Goal: Information Seeking & Learning: Learn about a topic

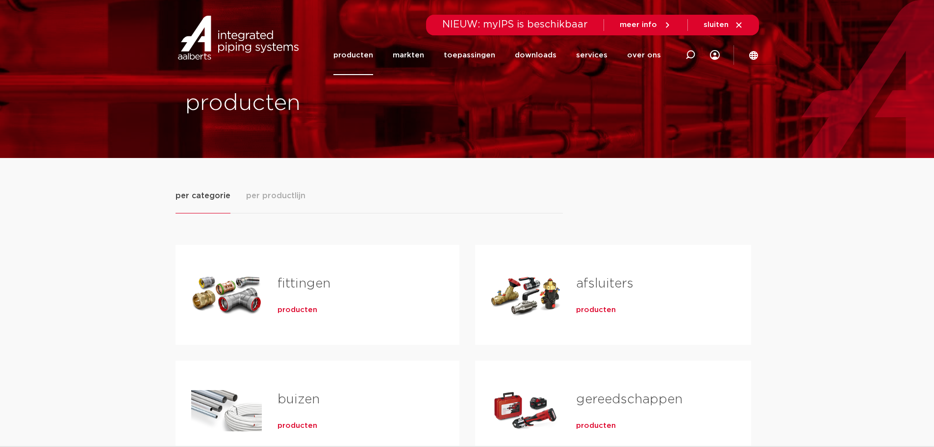
click at [581, 305] on span "producten" at bounding box center [596, 310] width 40 height 10
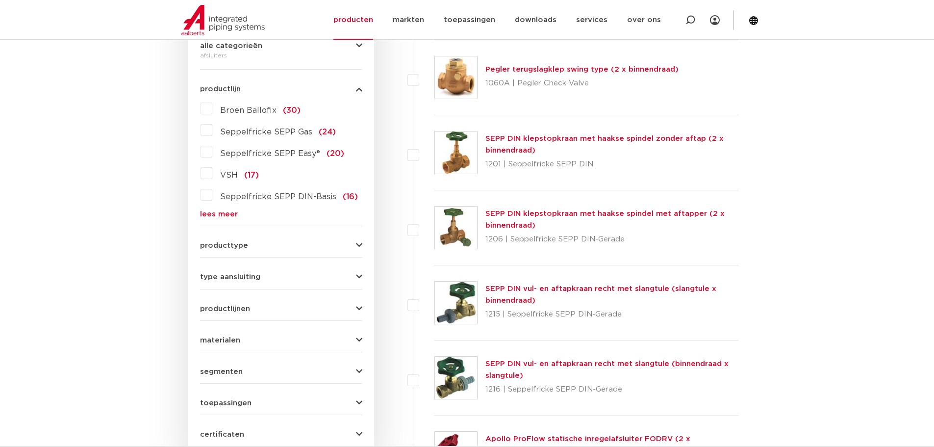
scroll to position [245, 0]
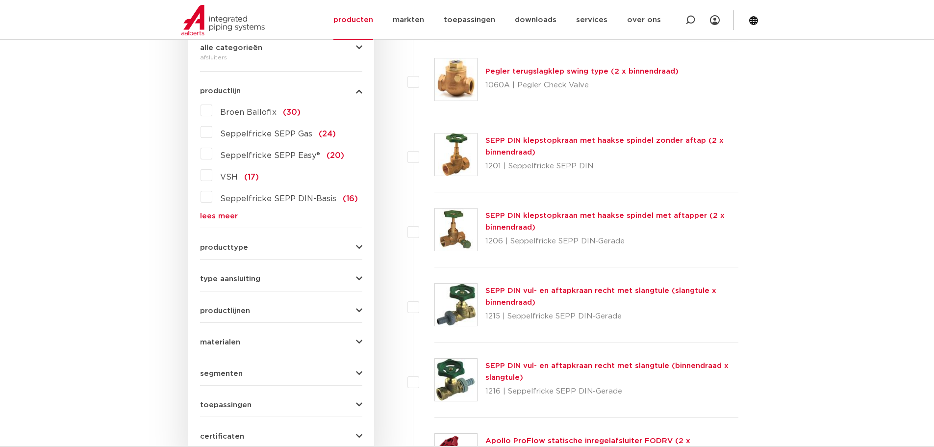
click at [212, 178] on label "VSH (17)" at bounding box center [235, 175] width 47 height 16
click at [0, 0] on input "VSH (17)" at bounding box center [0, 0] width 0 height 0
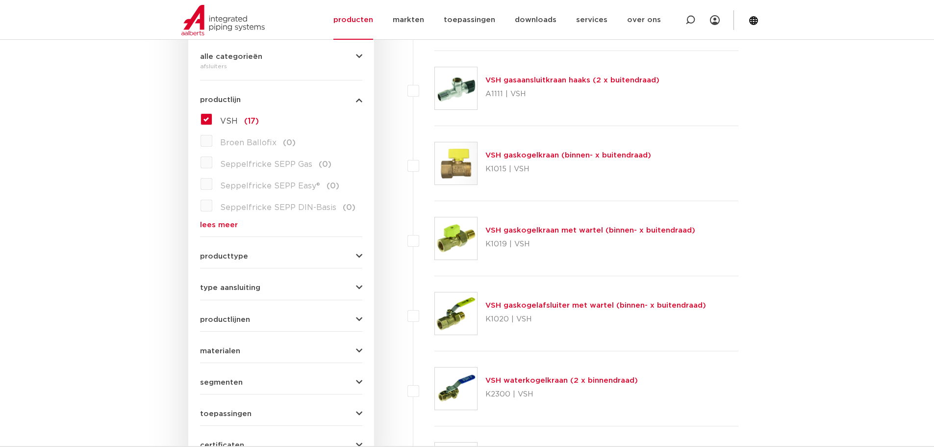
scroll to position [245, 0]
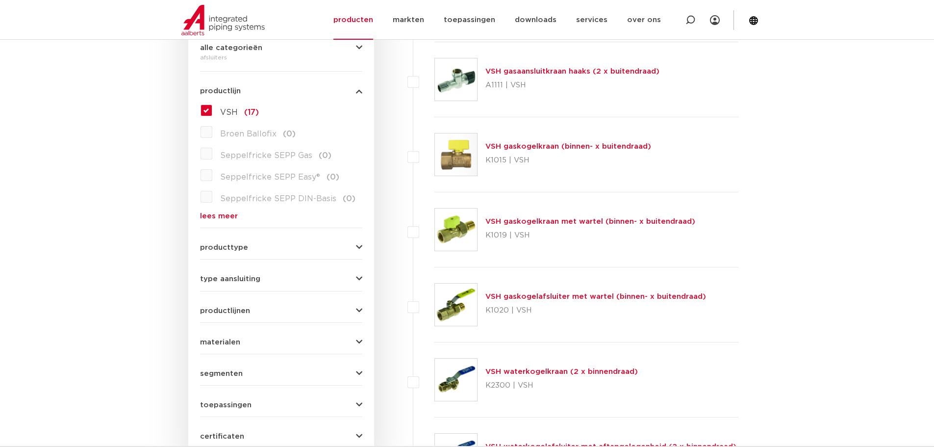
click at [286, 275] on button "type aansluiting" at bounding box center [281, 278] width 162 height 7
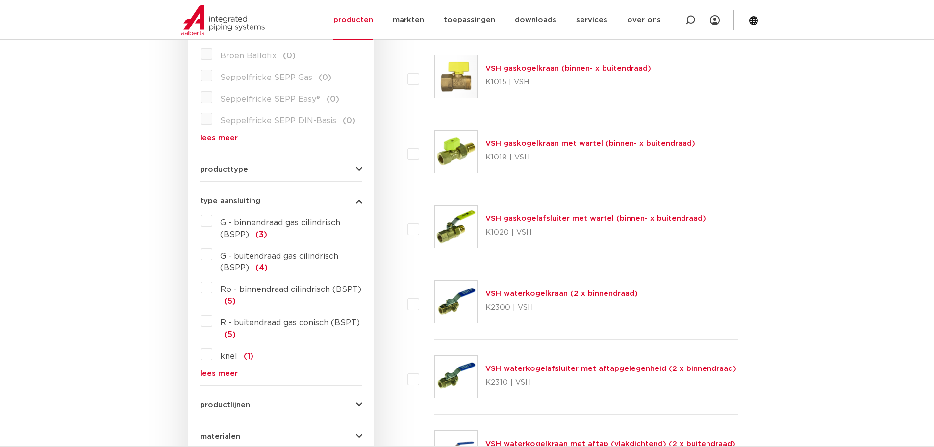
scroll to position [343, 0]
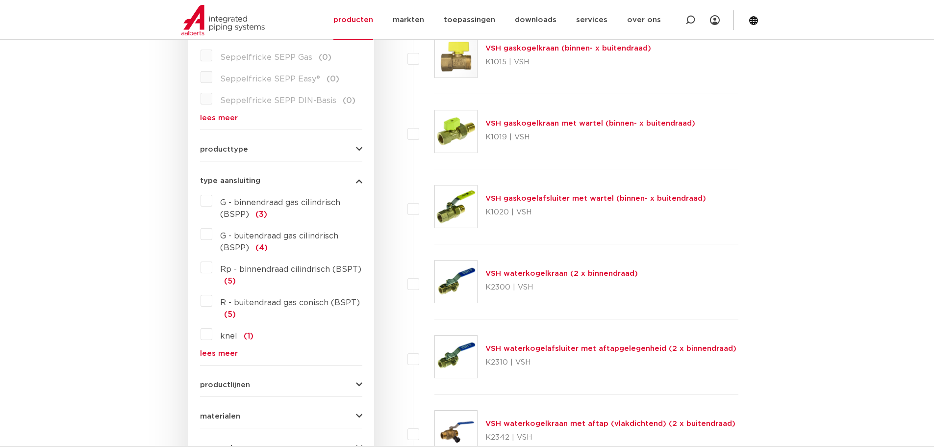
click at [212, 330] on label "knel (1)" at bounding box center [232, 334] width 41 height 16
click at [0, 0] on input "knel (1)" at bounding box center [0, 0] width 0 height 0
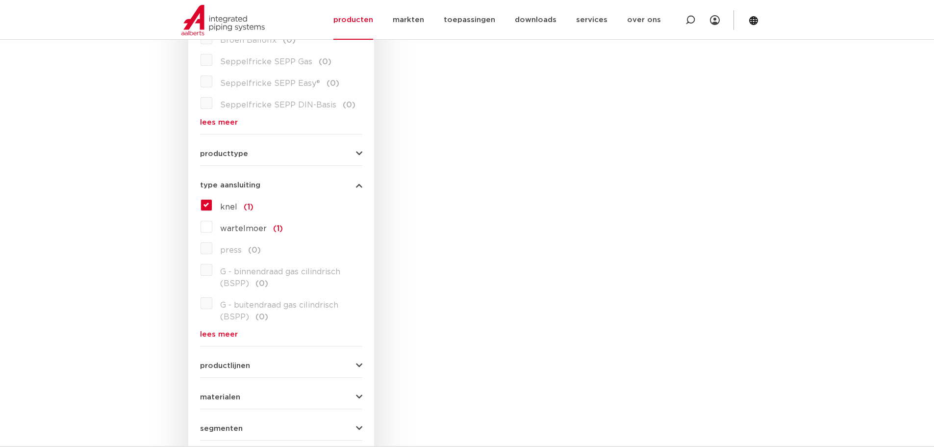
scroll to position [343, 0]
click at [212, 197] on label "knel (1)" at bounding box center [232, 201] width 41 height 16
click at [0, 0] on input "knel (1)" at bounding box center [0, 0] width 0 height 0
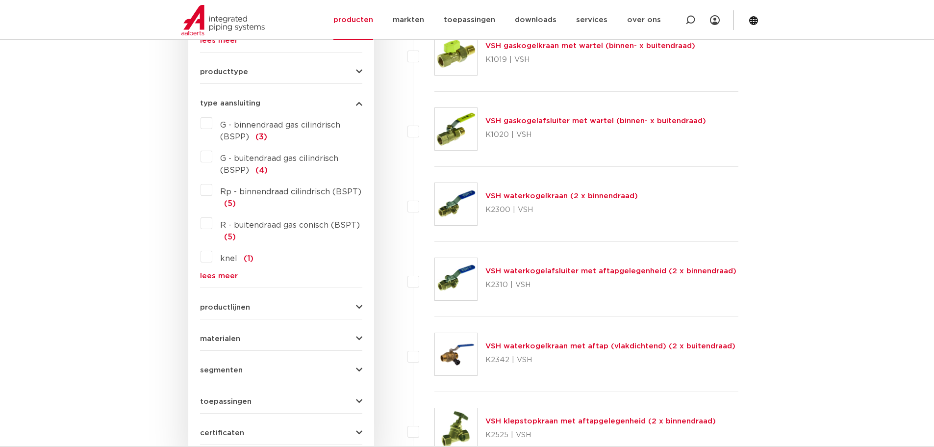
scroll to position [490, 0]
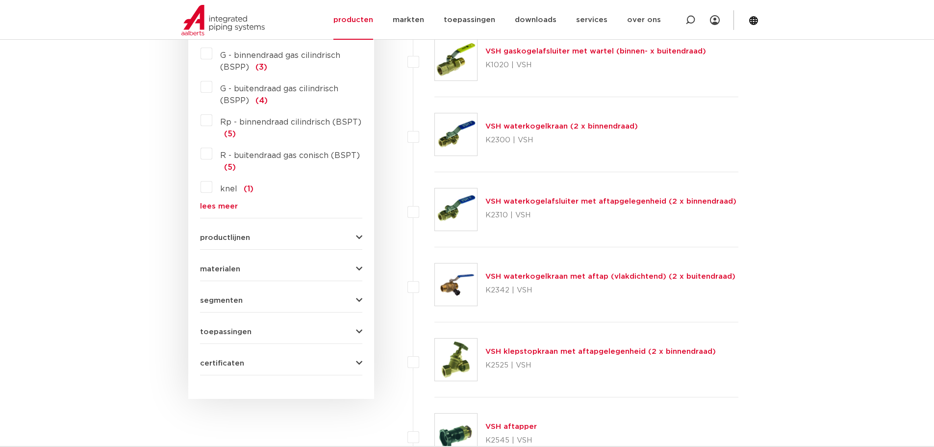
click at [442, 223] on img at bounding box center [456, 209] width 42 height 42
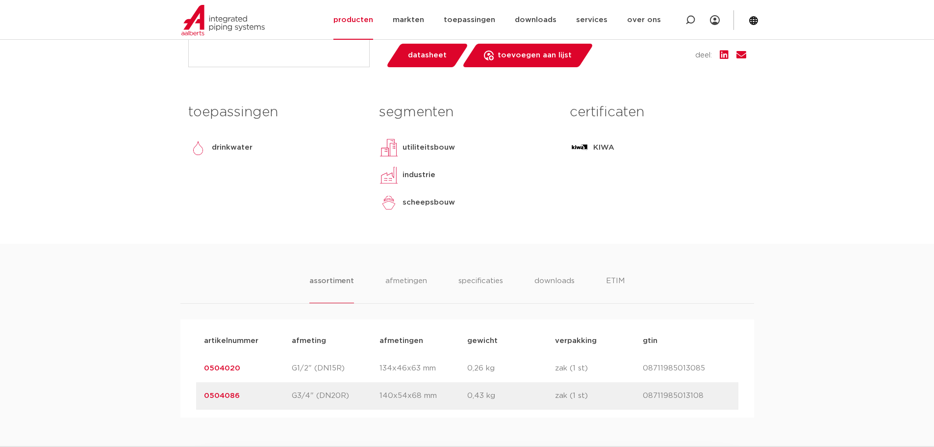
scroll to position [392, 0]
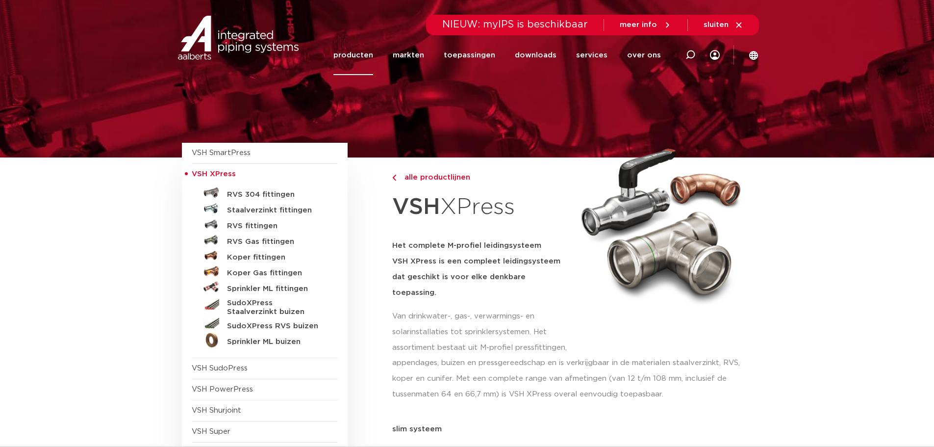
click at [348, 53] on link "producten" at bounding box center [353, 55] width 40 height 40
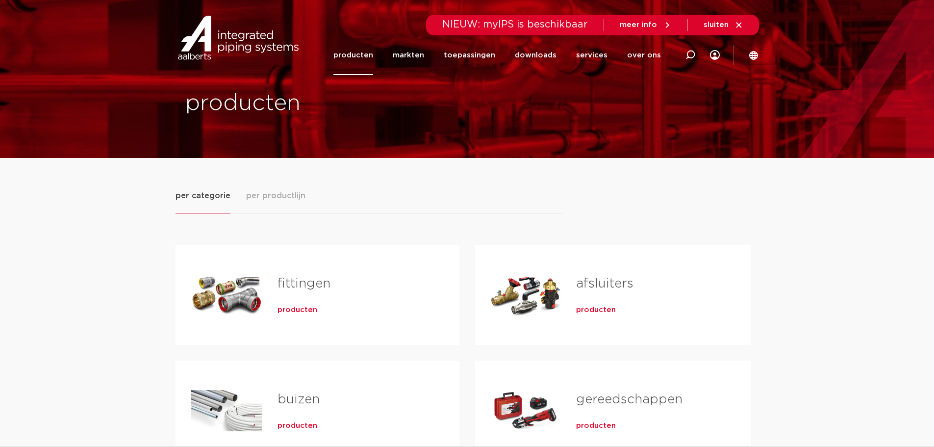
scroll to position [49, 0]
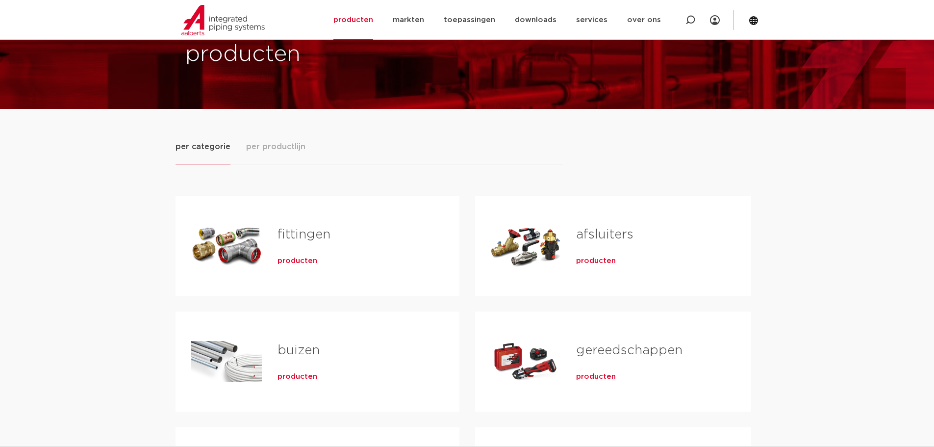
click at [550, 258] on div "Tabs. Open items met enter of spatie, sluit af met escape en navigeer met de pi…" at bounding box center [526, 245] width 70 height 69
click at [600, 260] on span "producten" at bounding box center [596, 261] width 40 height 10
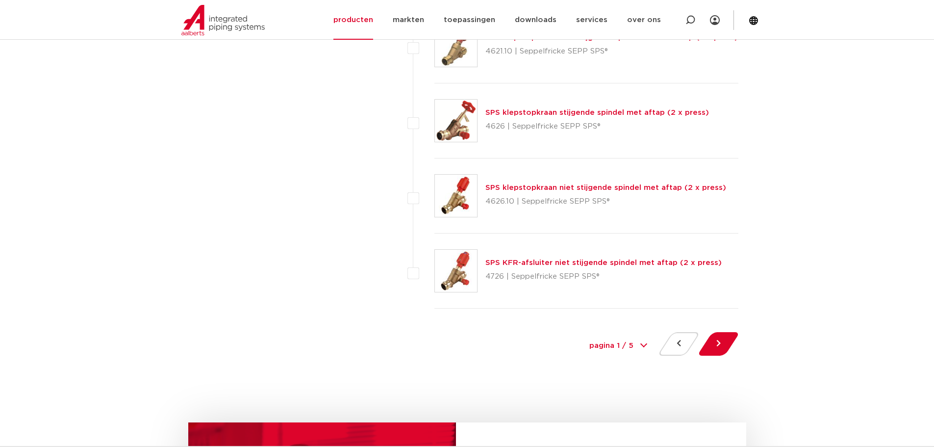
scroll to position [4461, 0]
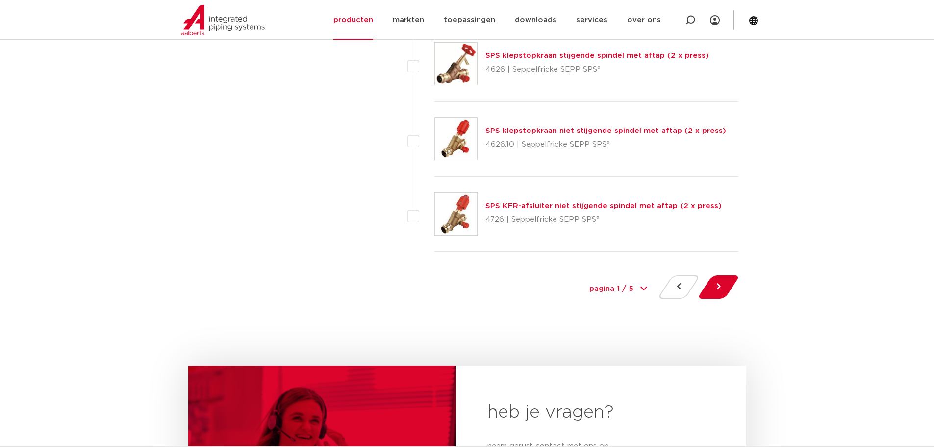
click at [605, 291] on select "pagina 1 / 5 1 2 3 4 5" at bounding box center [618, 289] width 74 height 22
click at [717, 286] on button at bounding box center [718, 287] width 28 height 24
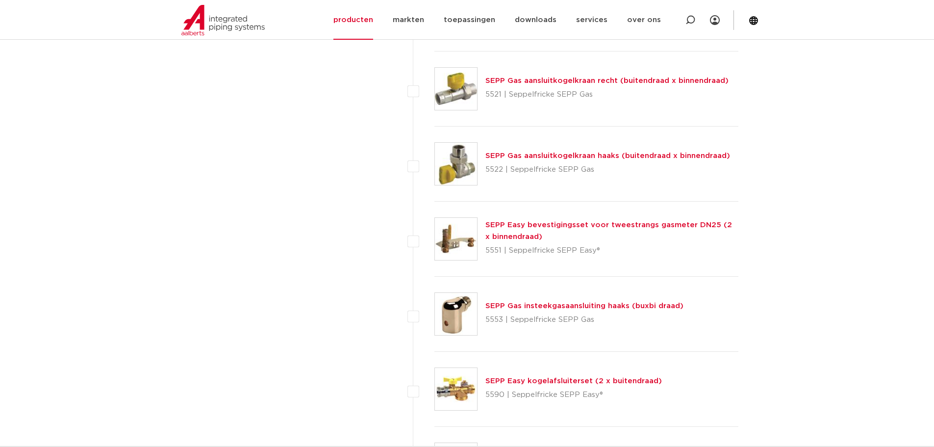
scroll to position [3088, 0]
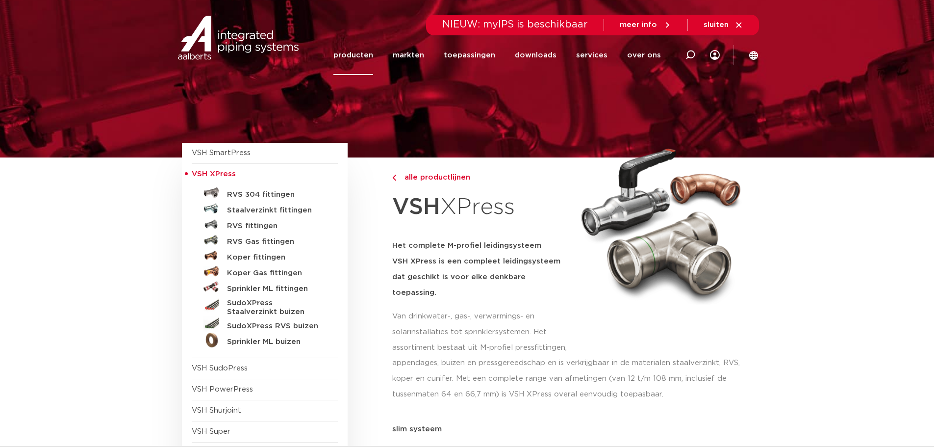
click at [367, 63] on link "producten" at bounding box center [353, 55] width 40 height 40
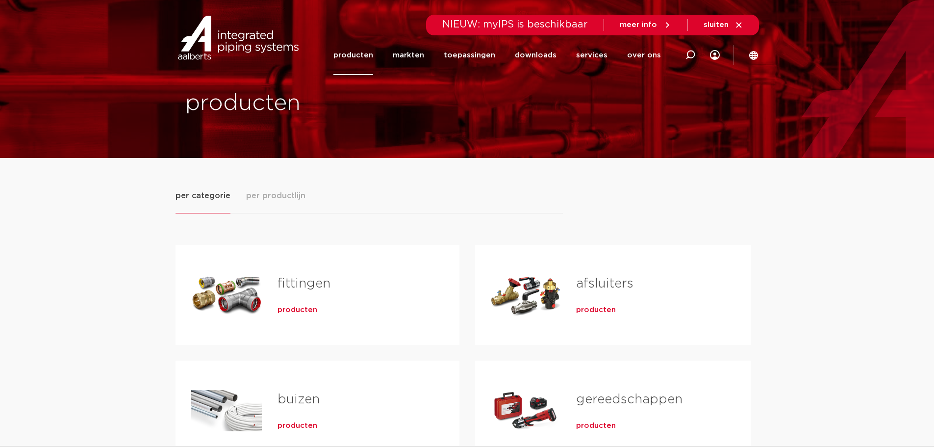
click at [586, 312] on span "producten" at bounding box center [596, 310] width 40 height 10
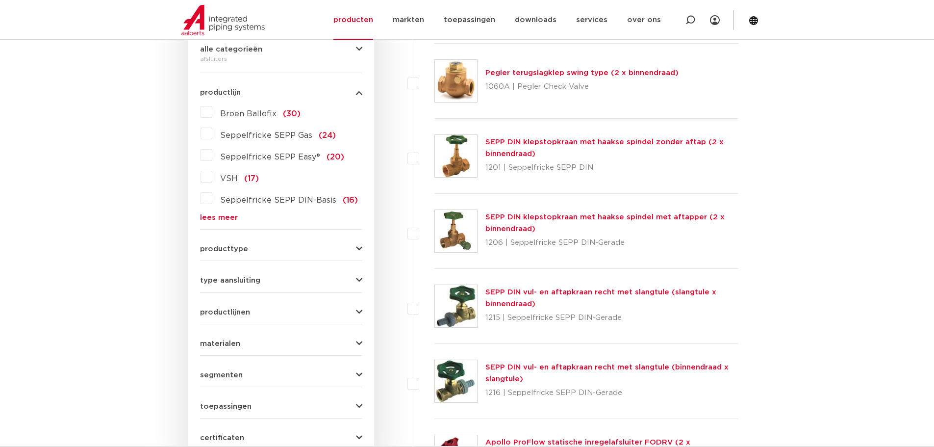
scroll to position [245, 0]
click at [275, 252] on form "zoek op naam of productnummer alle categorieën afsluiters fittingen afsluiters …" at bounding box center [281, 219] width 162 height 457
click at [302, 250] on button "producttype" at bounding box center [281, 247] width 162 height 7
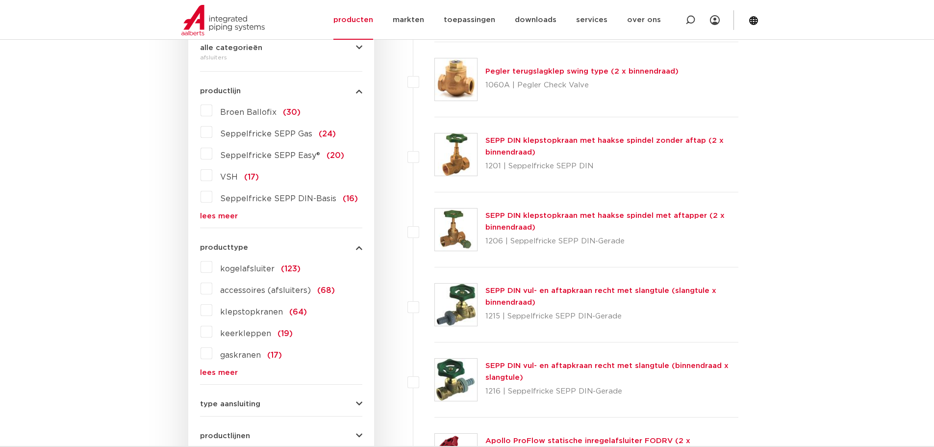
click at [212, 267] on label "kogelafsluiter (123)" at bounding box center [256, 267] width 88 height 16
click at [0, 0] on input "kogelafsluiter (123)" at bounding box center [0, 0] width 0 height 0
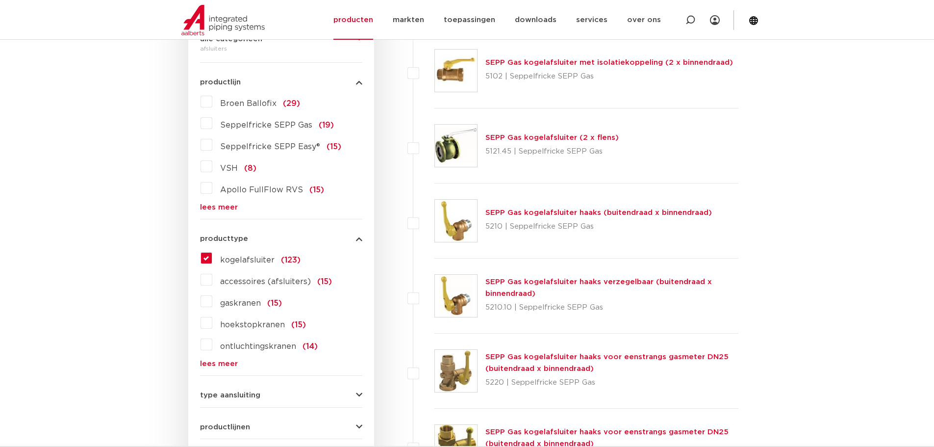
scroll to position [144, 0]
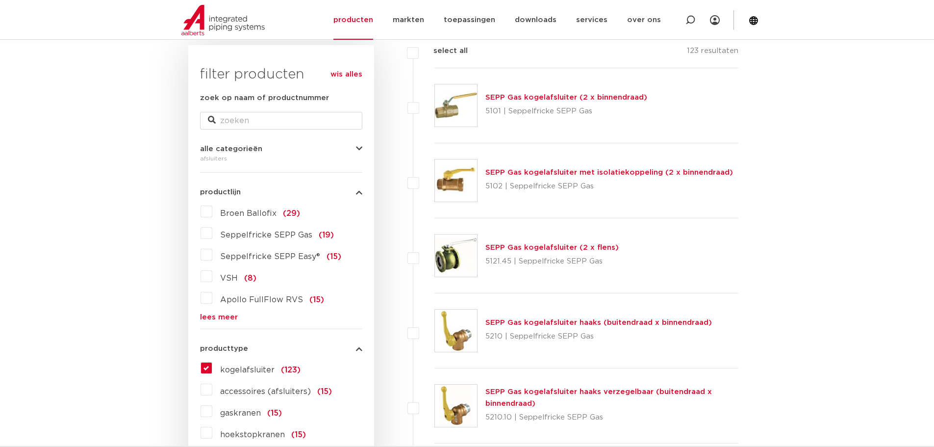
click at [212, 365] on label "kogelafsluiter (123)" at bounding box center [256, 368] width 88 height 16
click at [0, 0] on input "kogelafsluiter (123)" at bounding box center [0, 0] width 0 height 0
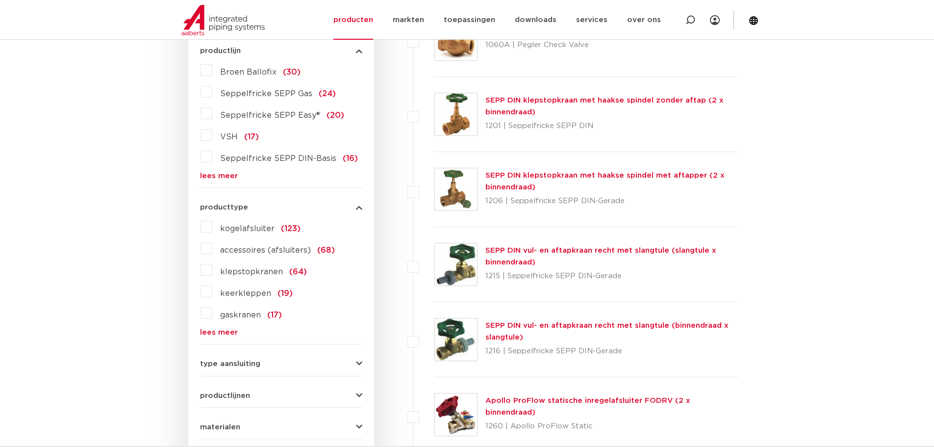
scroll to position [392, 0]
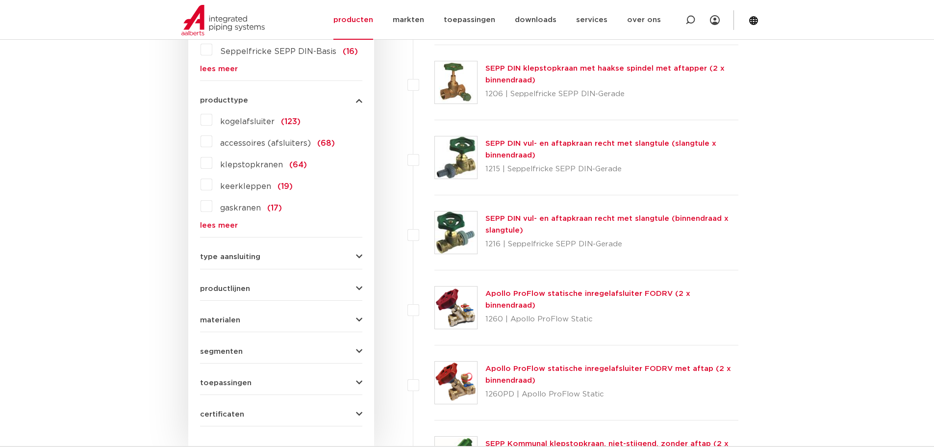
click at [257, 257] on span "type aansluiting" at bounding box center [230, 256] width 60 height 7
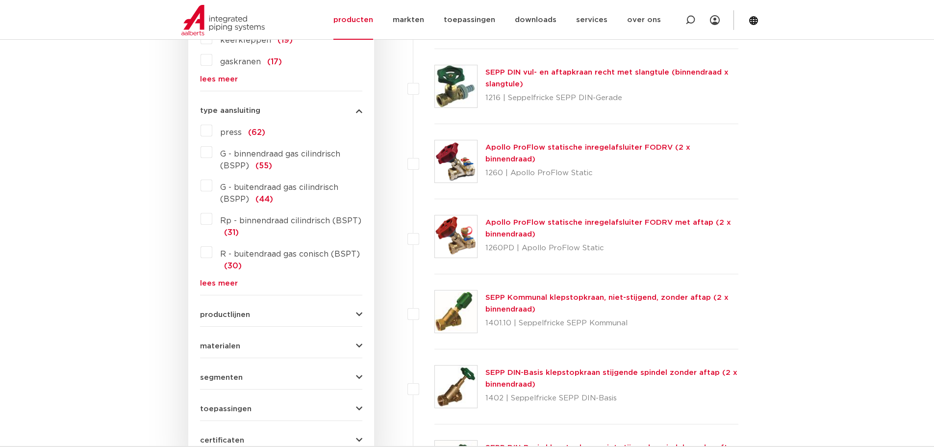
scroll to position [539, 0]
click at [231, 283] on link "lees meer" at bounding box center [281, 281] width 162 height 7
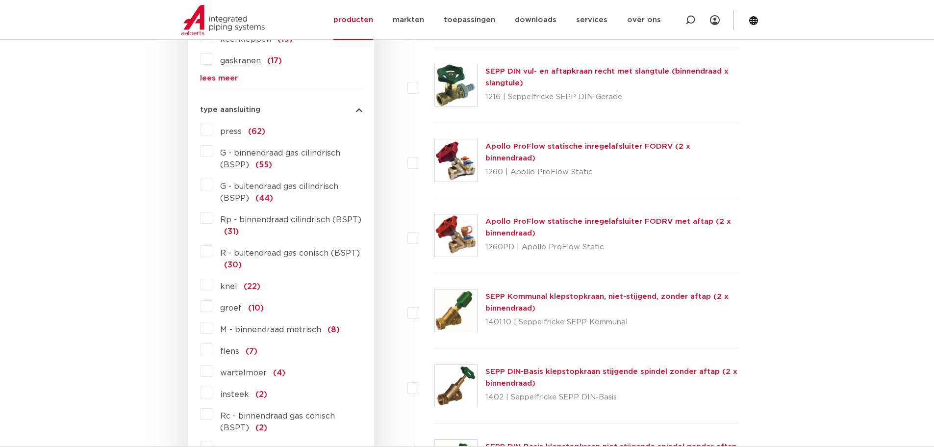
click at [212, 284] on label "knel (22)" at bounding box center [236, 284] width 48 height 16
click at [0, 0] on input "knel (22)" at bounding box center [0, 0] width 0 height 0
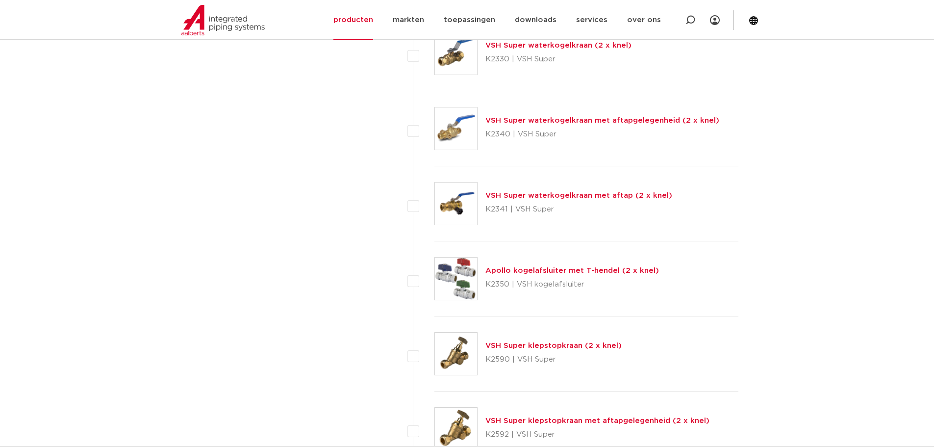
scroll to position [1176, 0]
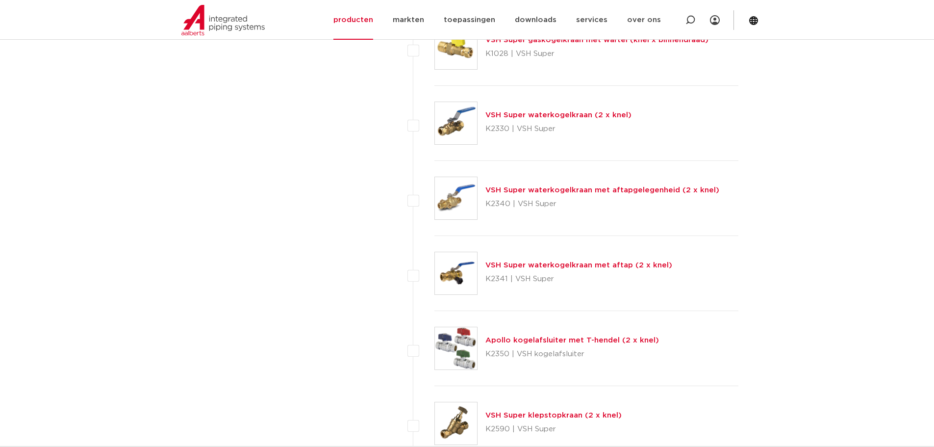
click at [598, 269] on link "VSH Super waterkogelkraan met aftap (2 x knel)" at bounding box center [578, 264] width 187 height 7
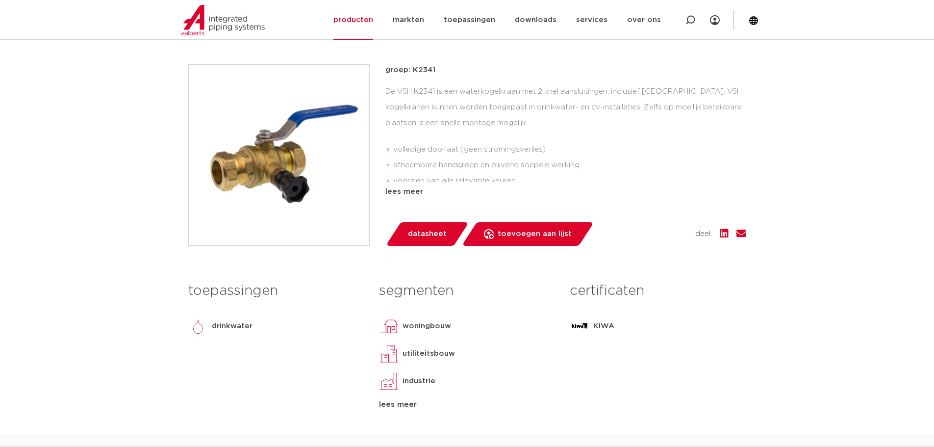
scroll to position [245, 0]
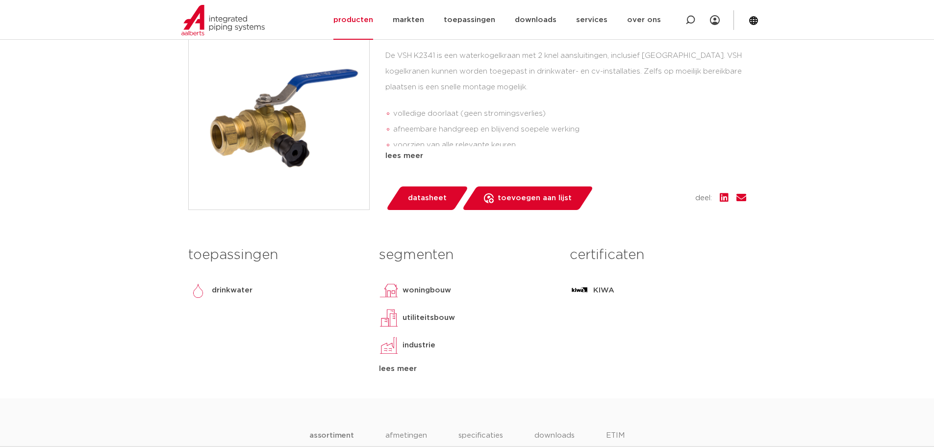
click at [382, 369] on div "lees meer" at bounding box center [467, 369] width 176 height 12
click at [397, 393] on div "lees minder" at bounding box center [467, 396] width 176 height 12
click at [395, 372] on div "lees meer" at bounding box center [467, 369] width 176 height 12
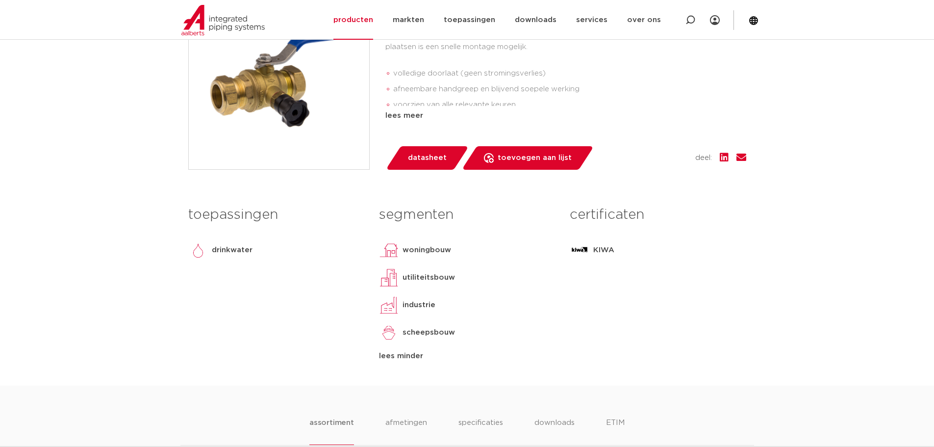
scroll to position [490, 0]
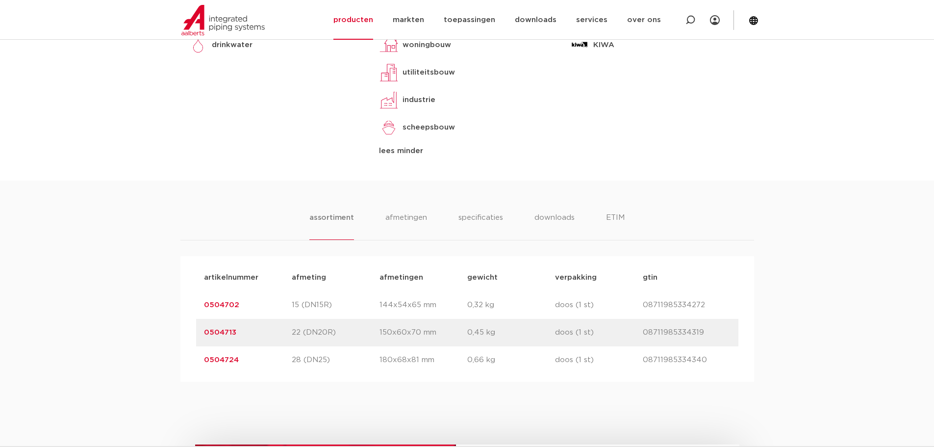
click at [378, 218] on ul "assortiment afmetingen specificaties downloads ETIM" at bounding box center [466, 226] width 315 height 28
click at [400, 218] on li "afmetingen" at bounding box center [406, 226] width 43 height 28
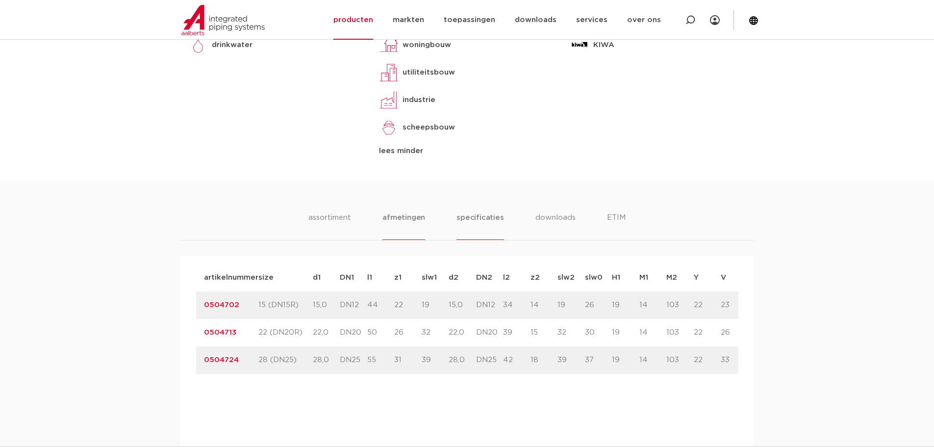
click at [458, 219] on li "specificaties" at bounding box center [479, 226] width 47 height 28
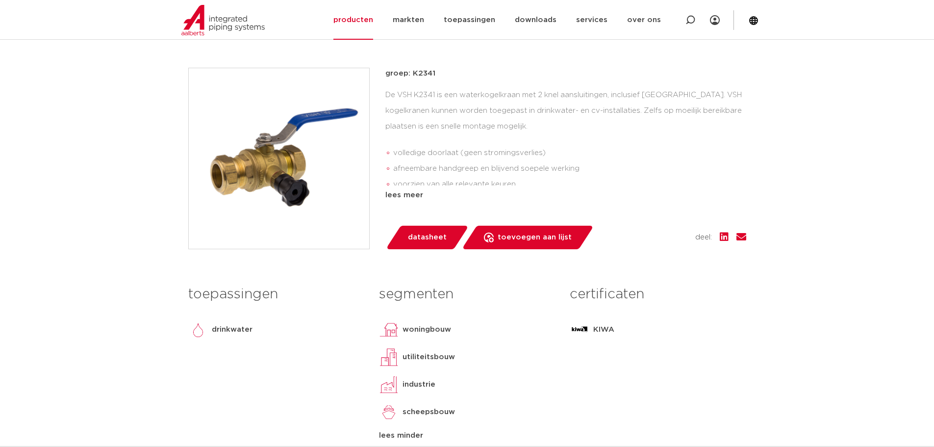
scroll to position [196, 0]
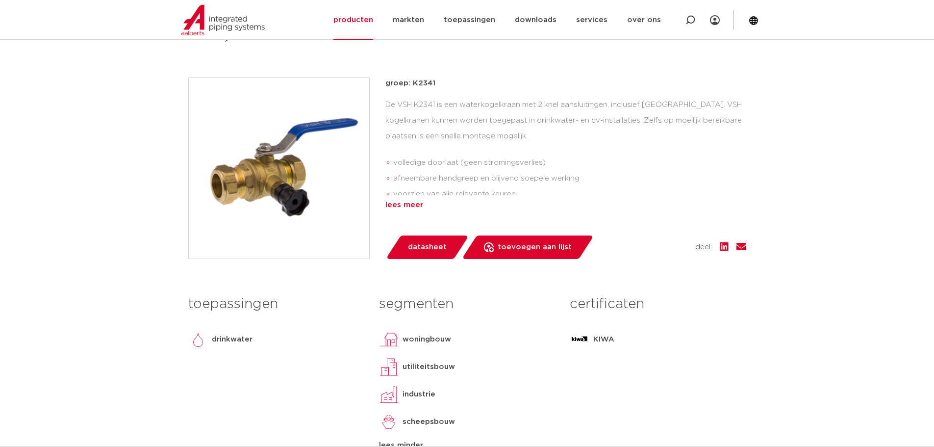
click at [408, 205] on div "lees meer" at bounding box center [565, 205] width 361 height 12
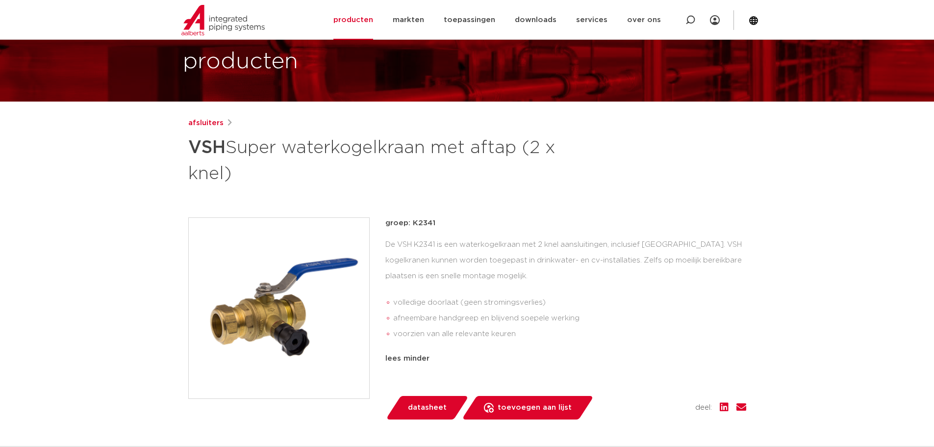
scroll to position [49, 0]
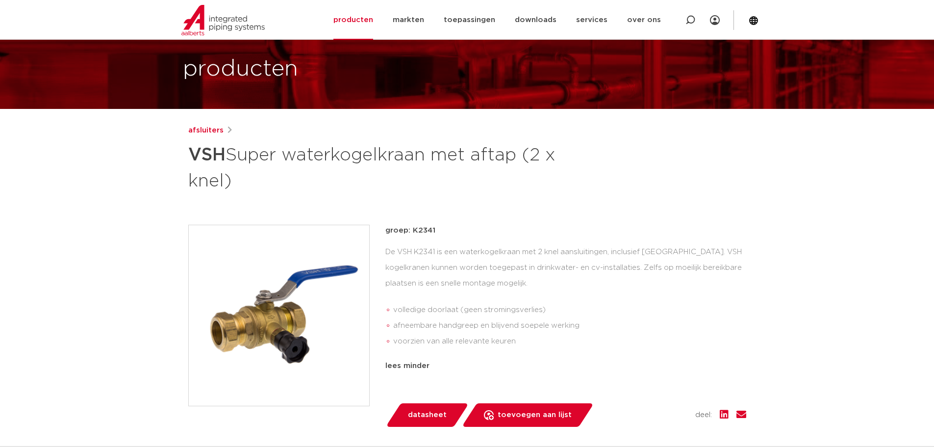
drag, startPoint x: 385, startPoint y: 249, endPoint x: 490, endPoint y: 290, distance: 113.2
click at [490, 290] on div "De VSH K2341 is een waterkogelkraan met 2 knel aansluitingen, inclusief aftappe…" at bounding box center [565, 298] width 361 height 108
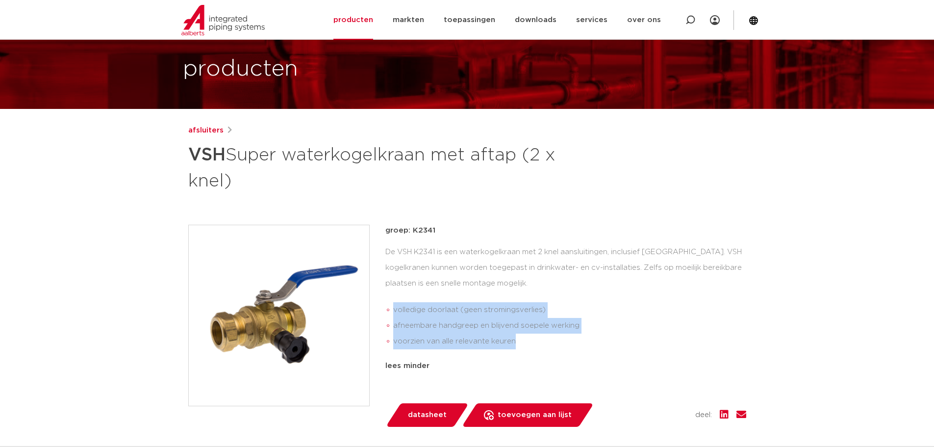
drag, startPoint x: 522, startPoint y: 342, endPoint x: 391, endPoint y: 314, distance: 133.8
click at [391, 314] on ul "volledige doorlaat (geen stromingsverlies) afneembare handgreep en blijvend soe…" at bounding box center [565, 325] width 361 height 55
click at [391, 313] on ul "volledige doorlaat (geen stromingsverlies) afneembare handgreep en blijvend soe…" at bounding box center [565, 325] width 361 height 55
drag, startPoint x: 392, startPoint y: 310, endPoint x: 527, endPoint y: 343, distance: 139.8
click at [527, 343] on ul "volledige doorlaat (geen stromingsverlies) afneembare handgreep en blijvend soe…" at bounding box center [565, 325] width 361 height 55
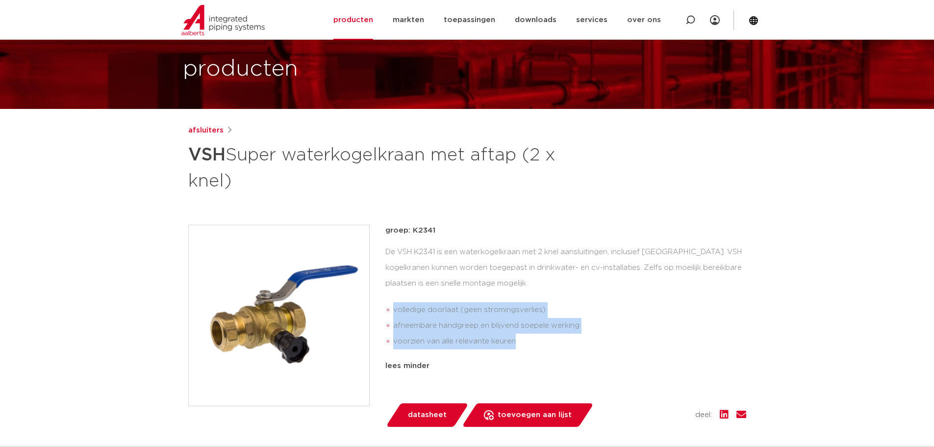
click at [530, 342] on li "voorzien van alle relevante keuren" at bounding box center [569, 341] width 353 height 16
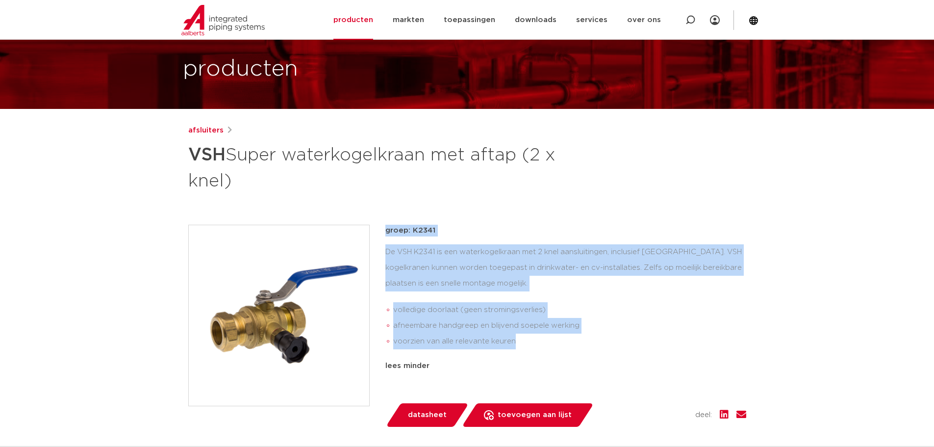
drag, startPoint x: 529, startPoint y: 342, endPoint x: 379, endPoint y: 227, distance: 188.4
click at [374, 230] on div "groep: K2341 De VSH K2341 is een waterkogelkraan met 2 knel aansluitingen, incl…" at bounding box center [467, 326] width 558 height 202
click at [379, 227] on div "groep: K2341 De VSH K2341 is een waterkogelkraan met 2 knel aansluitingen, incl…" at bounding box center [467, 326] width 558 height 202
drag, startPoint x: 379, startPoint y: 227, endPoint x: 522, endPoint y: 341, distance: 182.4
click at [522, 341] on div "groep: K2341 De VSH K2341 is een waterkogelkraan met 2 knel aansluitingen, incl…" at bounding box center [467, 326] width 558 height 202
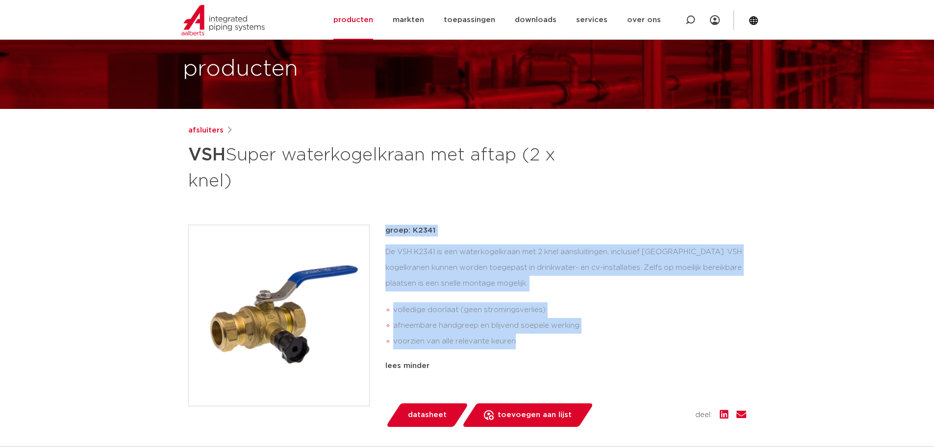
click at [522, 341] on li "voorzien van alle relevante keuren" at bounding box center [569, 341] width 353 height 16
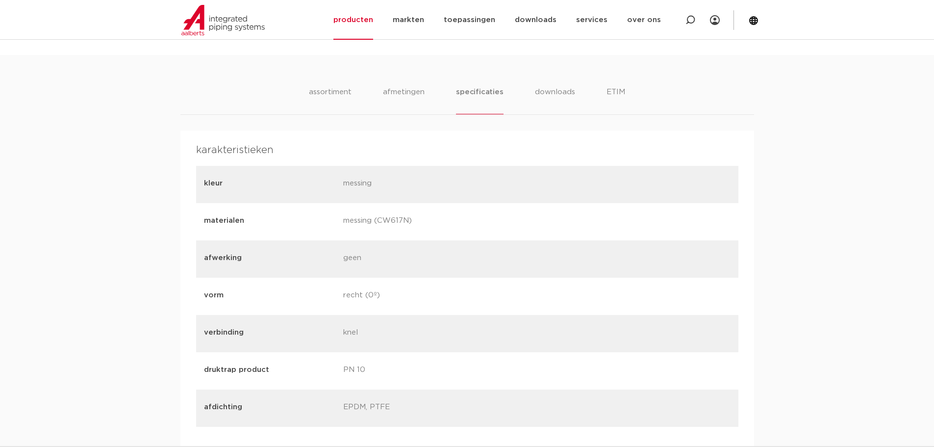
scroll to position [637, 0]
click at [565, 94] on li "downloads" at bounding box center [554, 99] width 41 height 28
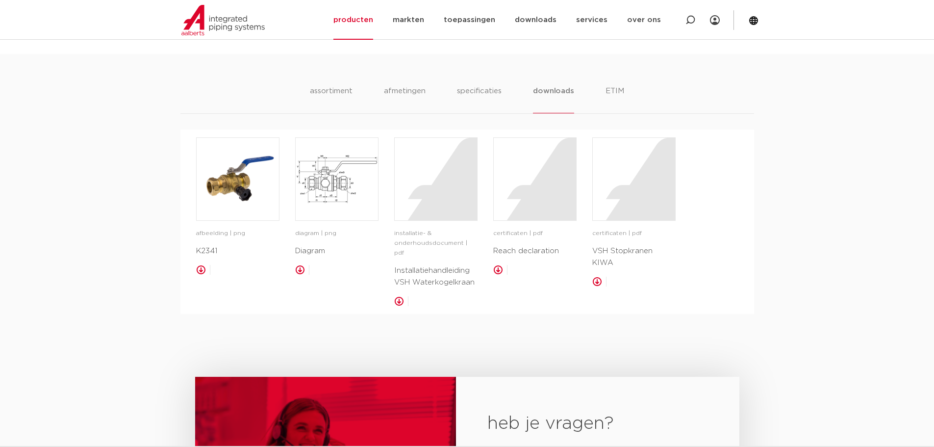
click at [601, 92] on ul "assortiment afmetingen specificaties downloads ETIM" at bounding box center [467, 99] width 314 height 28
click at [611, 88] on li "ETIM" at bounding box center [615, 99] width 18 height 28
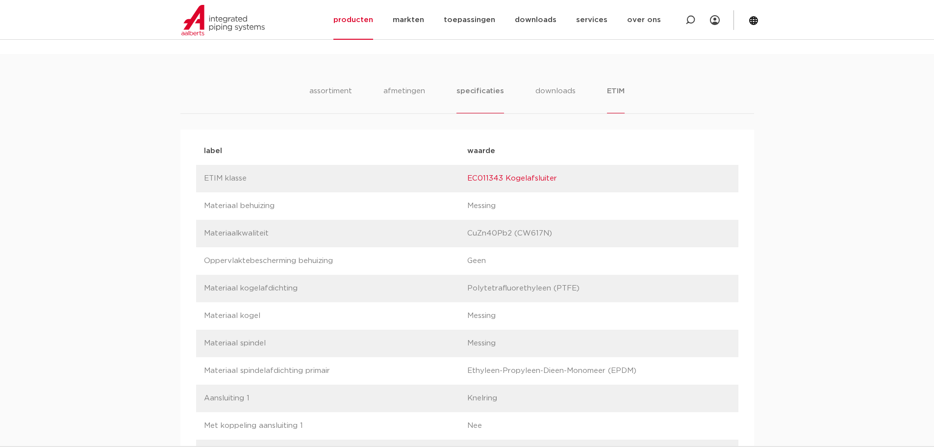
click at [479, 99] on li "specificaties" at bounding box center [479, 99] width 47 height 28
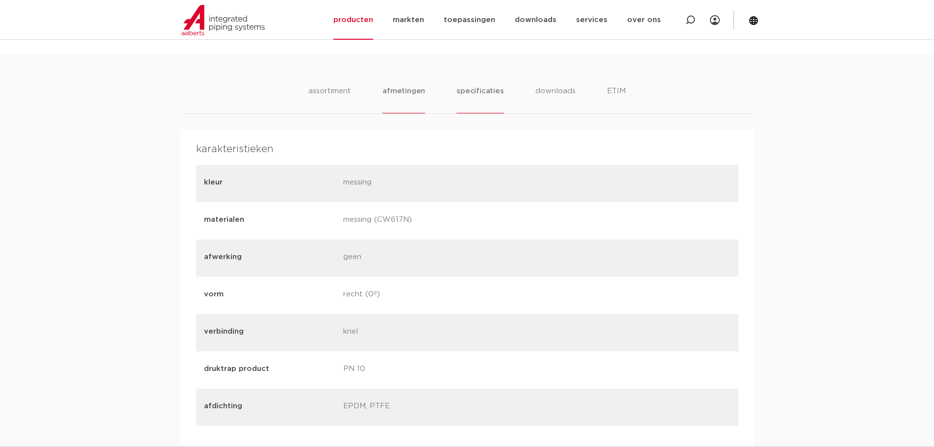
click at [407, 102] on li "afmetingen" at bounding box center [403, 99] width 43 height 28
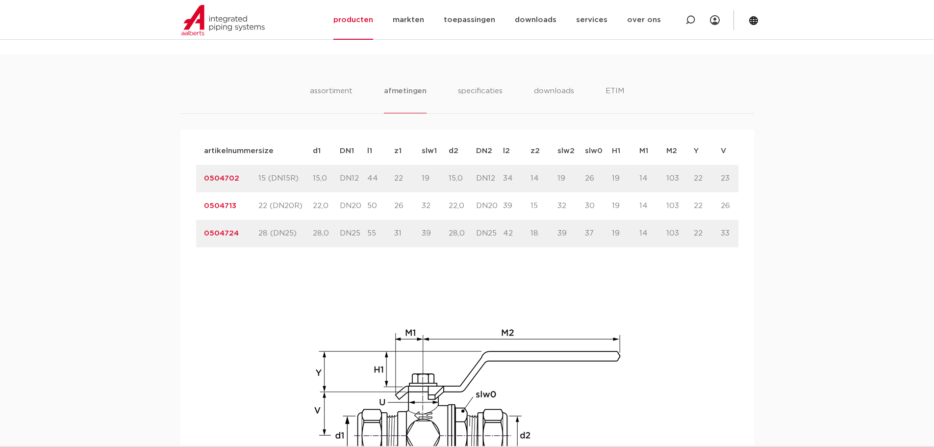
click at [357, 99] on ul "assortiment afmetingen specificaties downloads ETIM" at bounding box center [467, 99] width 314 height 28
click at [340, 95] on li "assortiment" at bounding box center [331, 99] width 45 height 28
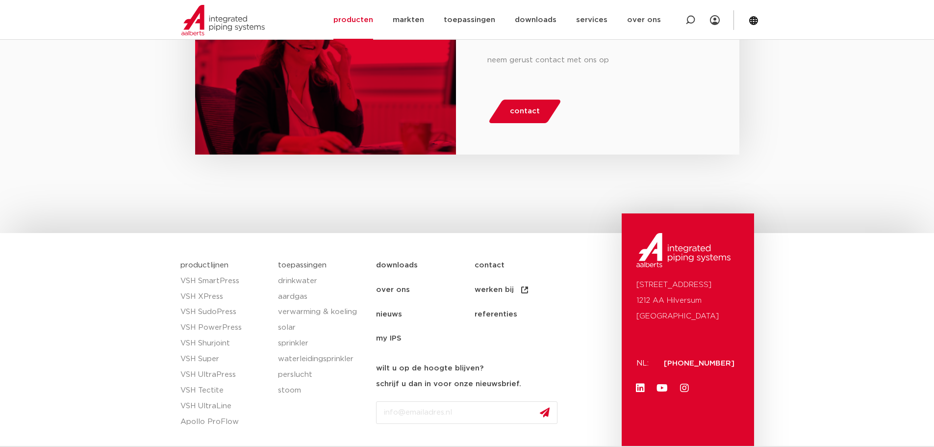
scroll to position [1037, 0]
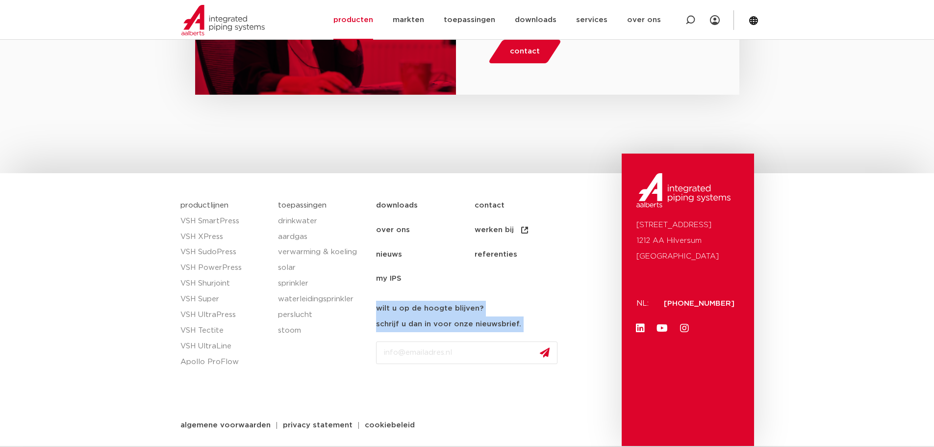
drag, startPoint x: 520, startPoint y: 325, endPoint x: 374, endPoint y: 309, distance: 146.5
click at [374, 309] on div "downloads contact over ons werken bij nieuws referenties my IPS downloads conta…" at bounding box center [496, 319] width 250 height 253
click at [526, 323] on div "downloads contact over ons werken bij nieuws referenties my IPS downloads conta…" at bounding box center [496, 319] width 250 height 253
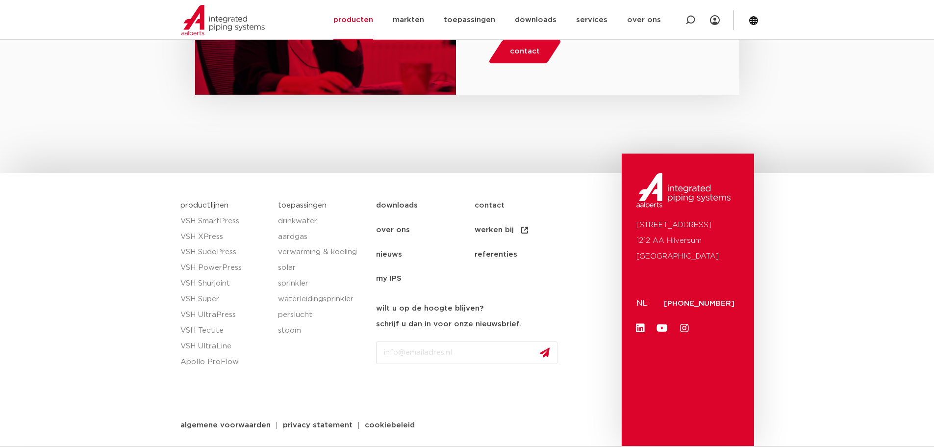
drag, startPoint x: 517, startPoint y: 329, endPoint x: 479, endPoint y: 326, distance: 37.8
click at [479, 326] on div "Company Dit veld is bedoeld voor validatiedoeleinden en moet niet worden gewijz…" at bounding box center [496, 371] width 241 height 93
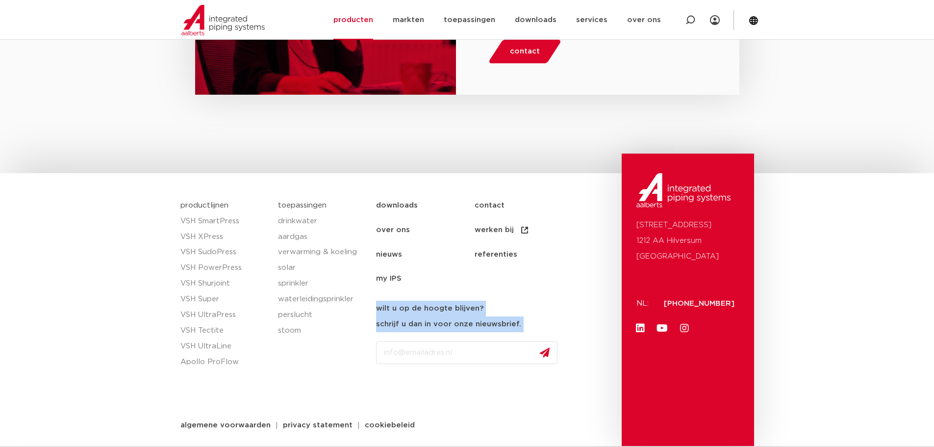
drag, startPoint x: 520, startPoint y: 327, endPoint x: 375, endPoint y: 310, distance: 146.1
click at [375, 310] on div "downloads contact over ons werken bij nieuws referenties my IPS downloads conta…" at bounding box center [496, 319] width 250 height 253
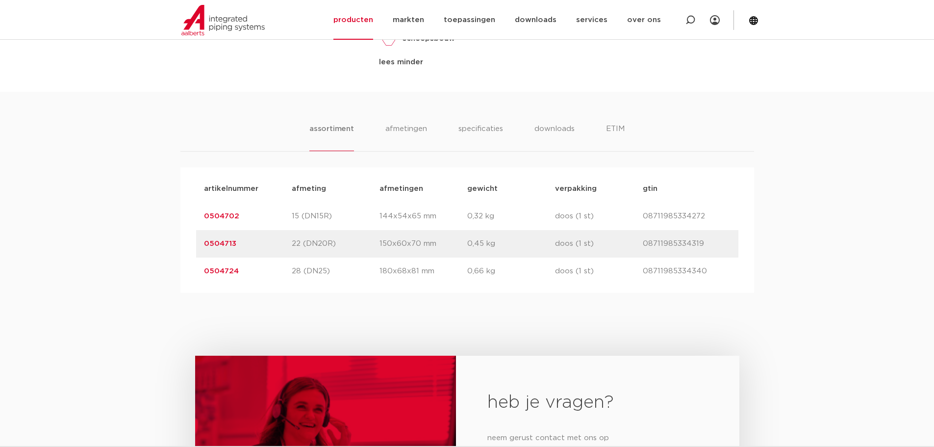
scroll to position [596, 0]
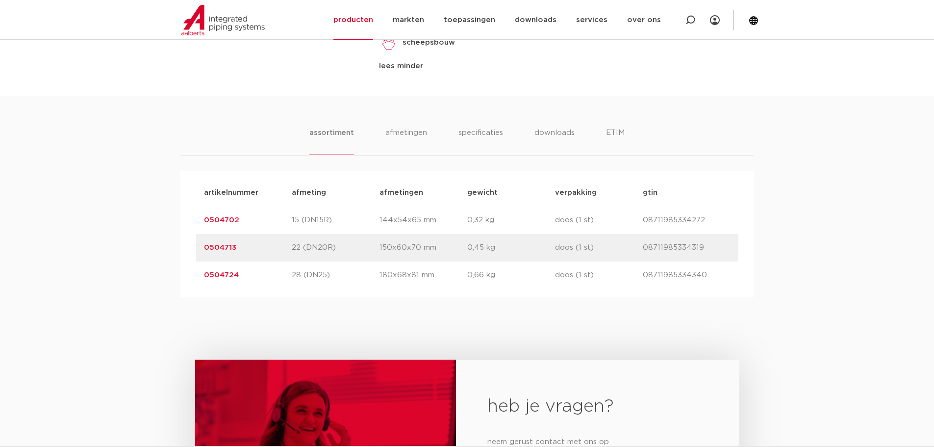
drag, startPoint x: 716, startPoint y: 277, endPoint x: 633, endPoint y: 273, distance: 82.5
click at [633, 273] on div "artikelnummer 0504724 afmeting 28 (DN25) afmetingen 180x68x81 mm gewicht 0,66 k…" at bounding box center [467, 274] width 542 height 27
click at [634, 285] on div "artikelnummer 0504724 afmeting 28 (DN25) afmetingen 180x68x81 mm gewicht 0,66 k…" at bounding box center [467, 274] width 542 height 27
drag, startPoint x: 700, startPoint y: 250, endPoint x: 644, endPoint y: 239, distance: 56.5
click at [644, 239] on div "artikelnummer 0504713 afmeting 22 (DN20R) afmetingen 150x60x70 mm gewicht 0,45 …" at bounding box center [467, 247] width 542 height 27
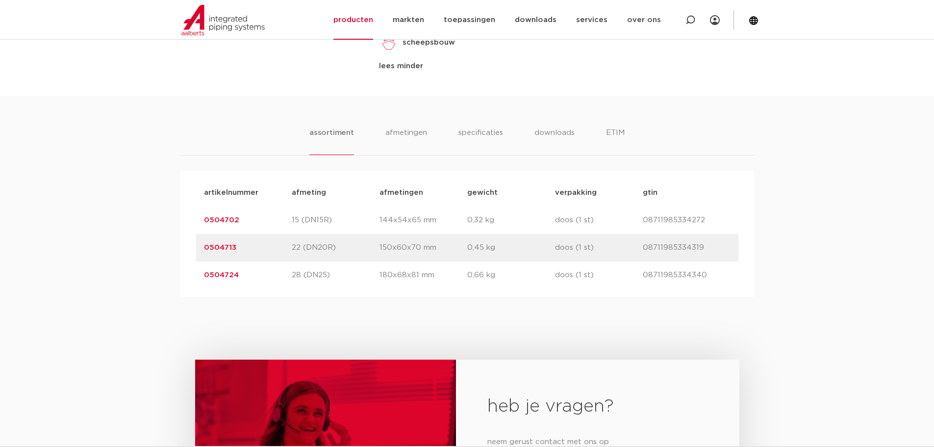
drag, startPoint x: 655, startPoint y: 223, endPoint x: 700, endPoint y: 228, distance: 45.5
click at [700, 228] on div "artikelnummer 0504702 afmeting 15 (DN15R) afmetingen 144x54x65 mm gewicht 0,32 …" at bounding box center [467, 219] width 542 height 27
click at [703, 222] on p "08711985334272" at bounding box center [687, 220] width 88 height 12
drag, startPoint x: 704, startPoint y: 219, endPoint x: 637, endPoint y: 225, distance: 67.5
click at [637, 225] on div "artikelnummer 0504702 afmeting 15 (DN15R) afmetingen 144x54x65 mm gewicht 0,32 …" at bounding box center [467, 219] width 542 height 27
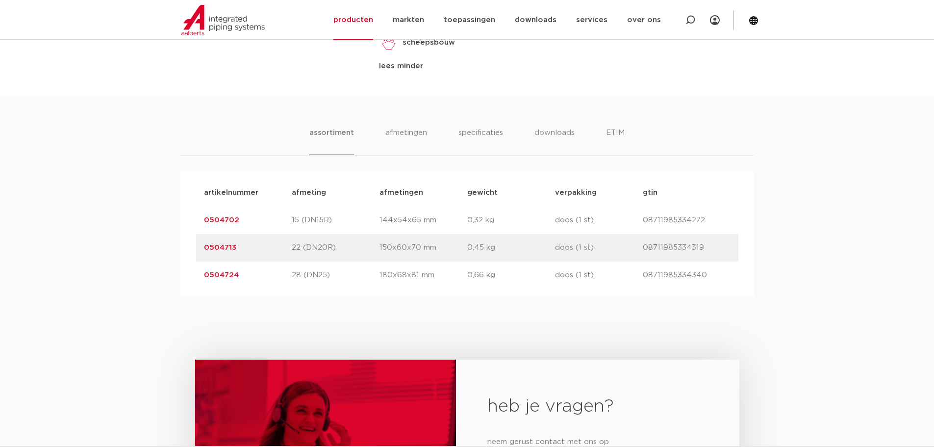
click at [637, 225] on p "doos (1 st)" at bounding box center [599, 220] width 88 height 12
drag, startPoint x: 660, startPoint y: 249, endPoint x: 723, endPoint y: 259, distance: 63.6
click at [723, 259] on div "artikelnummer 0504713 afmeting 22 (DN20R) afmetingen 150x60x70 mm gewicht 0,45 …" at bounding box center [467, 247] width 542 height 27
click at [721, 284] on div "artikelnummer 0504724 afmeting 28 (DN25) afmetingen 180x68x81 mm gewicht 0,66 k…" at bounding box center [467, 274] width 542 height 27
drag, startPoint x: 694, startPoint y: 281, endPoint x: 639, endPoint y: 283, distance: 55.0
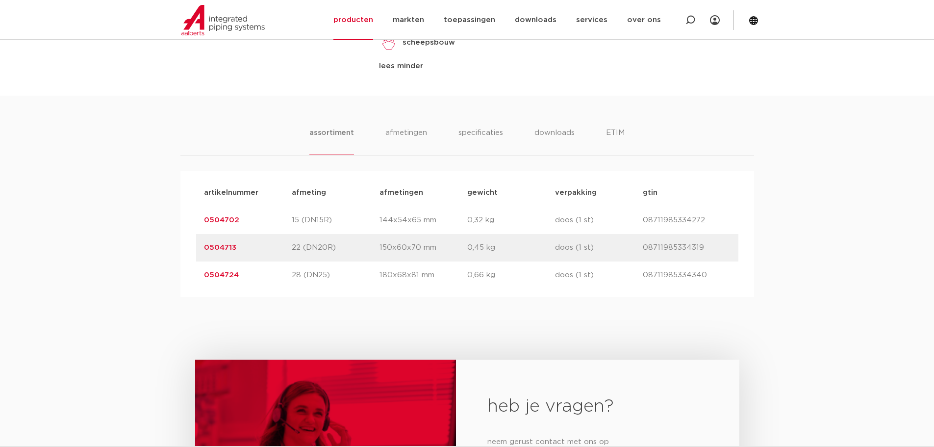
click at [639, 283] on div "artikelnummer 0504724 afmeting 28 (DN25) afmetingen 180x68x81 mm gewicht 0,66 k…" at bounding box center [467, 274] width 542 height 27
drag, startPoint x: 637, startPoint y: 274, endPoint x: 722, endPoint y: 289, distance: 86.2
click at [722, 289] on div "artikelnummer afmeting afmetingen gewicht verpakking gtin artikelnummer 0504702…" at bounding box center [467, 233] width 574 height 125
click at [723, 287] on div "artikelnummer 0504724 afmeting 28 (DN25) afmetingen 180x68x81 mm gewicht 0,66 k…" at bounding box center [467, 274] width 542 height 27
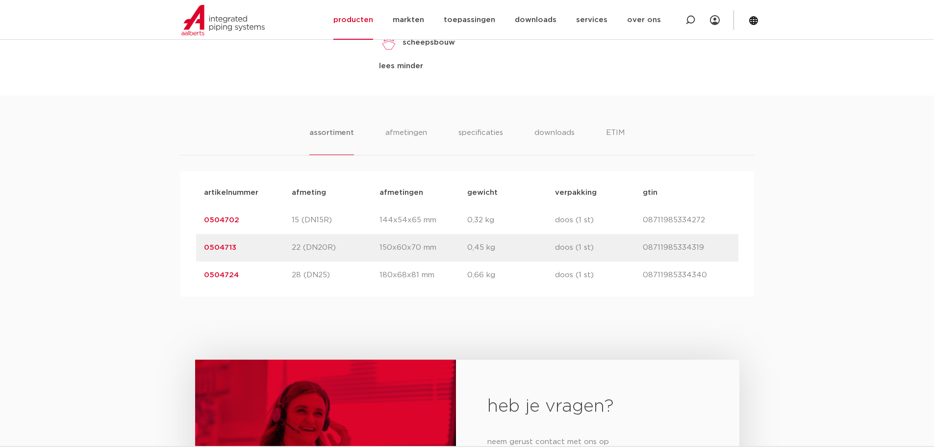
drag, startPoint x: 694, startPoint y: 251, endPoint x: 615, endPoint y: 244, distance: 79.8
click at [615, 244] on div "artikelnummer 0504713 afmeting 22 (DN20R) afmetingen 150x60x70 mm gewicht 0,45 …" at bounding box center [467, 247] width 542 height 27
click at [613, 243] on p "doos (1 st)" at bounding box center [599, 248] width 88 height 12
drag, startPoint x: 650, startPoint y: 222, endPoint x: 734, endPoint y: 240, distance: 86.2
click at [734, 240] on div "artikelnummer afmeting afmetingen gewicht verpakking gtin artikelnummer 0504702…" at bounding box center [467, 234] width 542 height 110
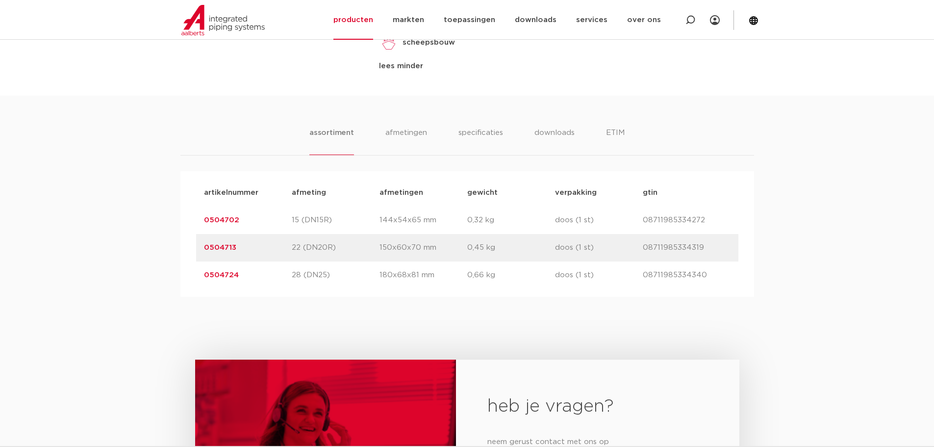
click at [726, 257] on div "artikelnummer 0504713 afmeting 22 (DN20R) afmetingen 150x60x70 mm gewicht 0,45 …" at bounding box center [467, 247] width 542 height 27
drag, startPoint x: 638, startPoint y: 221, endPoint x: 714, endPoint y: 231, distance: 76.2
click at [714, 231] on div "artikelnummer 0504702 afmeting 15 (DN15R) afmetingen 144x54x65 mm gewicht 0,32 …" at bounding box center [467, 219] width 542 height 27
drag, startPoint x: 641, startPoint y: 249, endPoint x: 716, endPoint y: 253, distance: 75.6
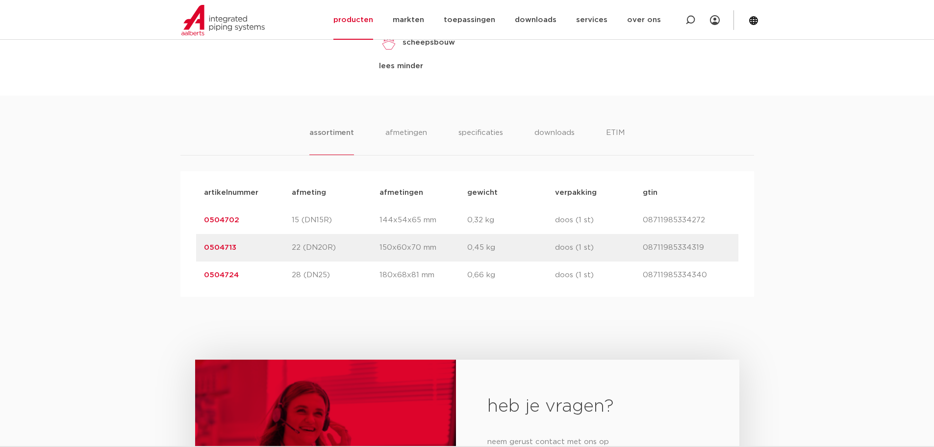
click at [716, 253] on div "artikelnummer 0504713 afmeting 22 (DN20R) afmetingen 150x60x70 mm gewicht 0,45 …" at bounding box center [467, 247] width 542 height 27
drag, startPoint x: 712, startPoint y: 272, endPoint x: 643, endPoint y: 285, distance: 70.4
click at [643, 285] on div "artikelnummer 0504724 afmeting 28 (DN25) afmetingen 180x68x81 mm gewicht 0,66 k…" at bounding box center [467, 274] width 542 height 27
drag, startPoint x: 718, startPoint y: 249, endPoint x: 637, endPoint y: 255, distance: 81.1
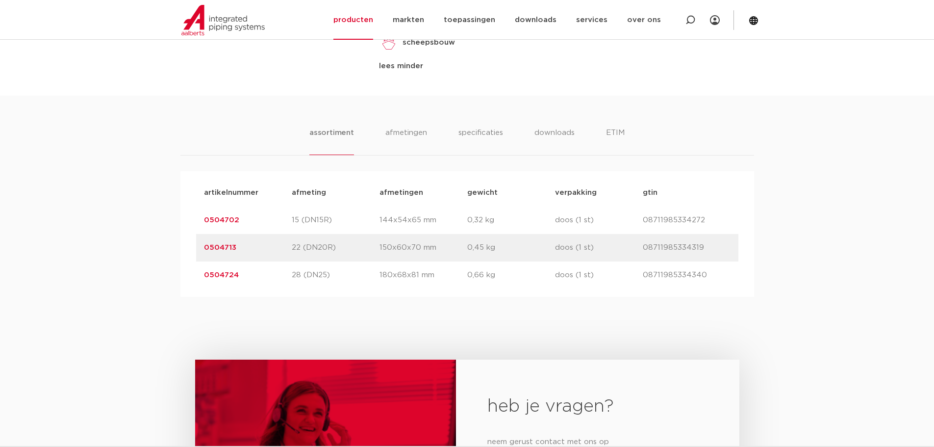
click at [637, 255] on div "artikelnummer 0504713 afmeting 22 (DN20R) afmetingen 150x60x70 mm gewicht 0,45 …" at bounding box center [467, 247] width 542 height 27
click at [636, 254] on div "artikelnummer 0504713 afmeting 22 (DN20R) afmetingen 150x60x70 mm gewicht 0,45 …" at bounding box center [467, 247] width 542 height 27
drag, startPoint x: 642, startPoint y: 219, endPoint x: 705, endPoint y: 224, distance: 63.9
click at [705, 224] on div "artikelnummer 0504702 afmeting 15 (DN15R) afmetingen 144x54x65 mm gewicht 0,32 …" at bounding box center [467, 219] width 542 height 27
click at [705, 224] on p "08711985334272" at bounding box center [687, 220] width 88 height 12
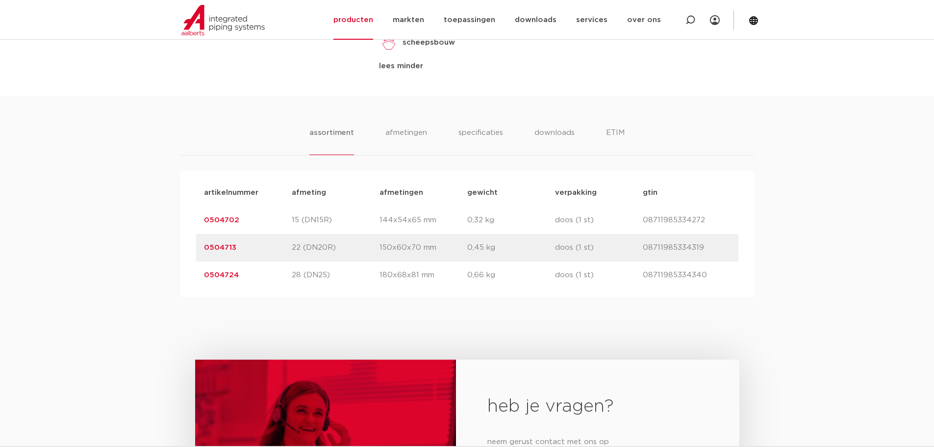
drag, startPoint x: 711, startPoint y: 249, endPoint x: 636, endPoint y: 256, distance: 75.4
click at [636, 256] on div "artikelnummer 0504713 afmeting 22 (DN20R) afmetingen 150x60x70 mm gewicht 0,45 …" at bounding box center [467, 247] width 542 height 27
drag, startPoint x: 640, startPoint y: 275, endPoint x: 705, endPoint y: 284, distance: 66.4
click at [705, 284] on div "artikelnummer 0504724 afmeting 28 (DN25) afmetingen 180x68x81 mm gewicht 0,66 k…" at bounding box center [467, 274] width 542 height 27
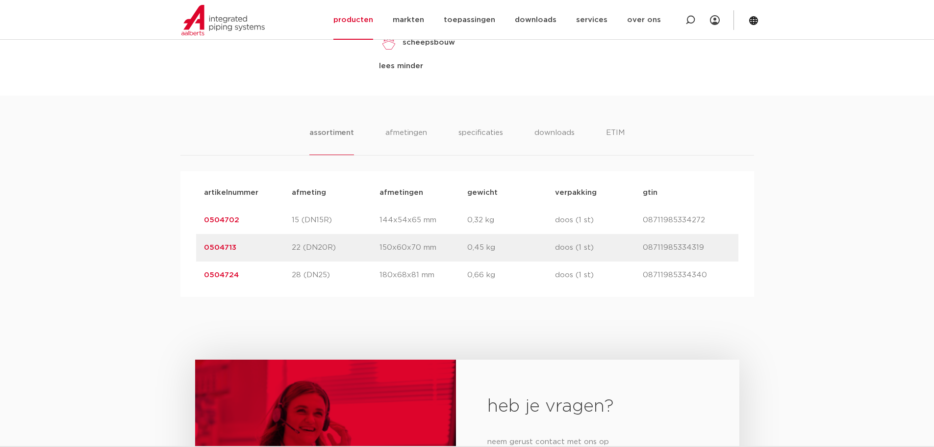
click at [705, 284] on div "artikelnummer 0504724 afmeting 28 (DN25) afmetingen 180x68x81 mm gewicht 0,66 k…" at bounding box center [467, 274] width 542 height 27
drag, startPoint x: 718, startPoint y: 277, endPoint x: 644, endPoint y: 272, distance: 74.7
click at [644, 272] on p "08711985334340" at bounding box center [687, 275] width 88 height 12
drag, startPoint x: 711, startPoint y: 248, endPoint x: 644, endPoint y: 252, distance: 67.8
click at [644, 252] on p "08711985334319" at bounding box center [687, 248] width 88 height 12
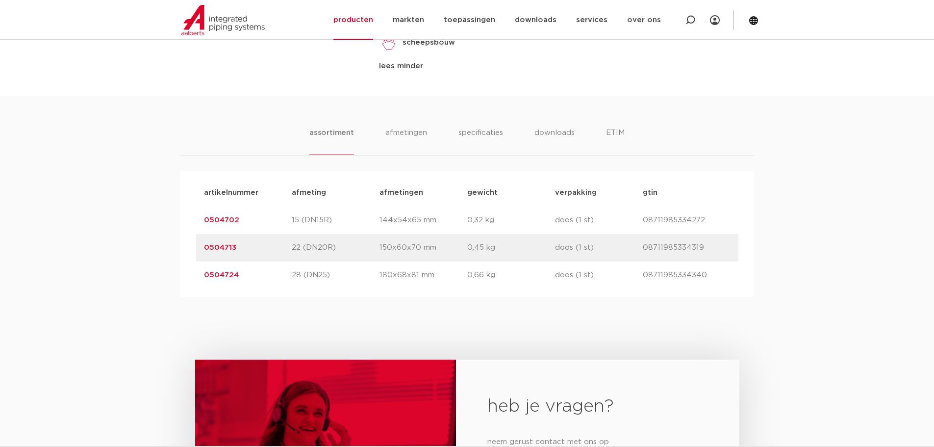
click at [638, 246] on p "doos (1 st)" at bounding box center [599, 248] width 88 height 12
click at [644, 223] on p "08711985334272" at bounding box center [687, 220] width 88 height 12
drag, startPoint x: 641, startPoint y: 220, endPoint x: 729, endPoint y: 228, distance: 88.6
click at [729, 228] on div "artikelnummer 0504702 afmeting 15 (DN15R) afmetingen 144x54x65 mm gewicht 0,32 …" at bounding box center [467, 219] width 542 height 27
drag, startPoint x: 713, startPoint y: 247, endPoint x: 641, endPoint y: 259, distance: 72.6
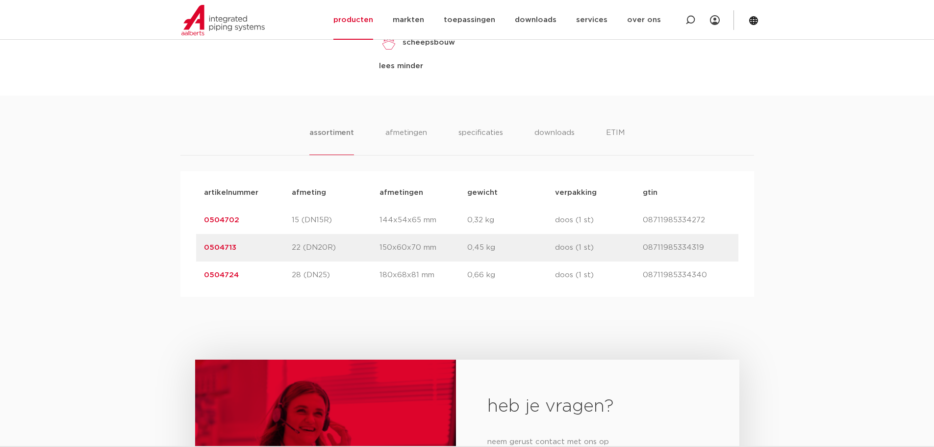
click at [641, 259] on div "artikelnummer 0504713 afmeting 22 (DN20R) afmetingen 150x60x70 mm gewicht 0,45 …" at bounding box center [467, 247] width 542 height 27
click at [640, 260] on div "artikelnummer 0504713 afmeting 22 (DN20R) afmetingen 150x60x70 mm gewicht 0,45 …" at bounding box center [467, 247] width 542 height 27
drag, startPoint x: 643, startPoint y: 277, endPoint x: 712, endPoint y: 281, distance: 69.2
click at [712, 281] on div "artikelnummer 0504724 afmeting 28 (DN25) afmetingen 180x68x81 mm gewicht 0,66 k…" at bounding box center [467, 274] width 542 height 27
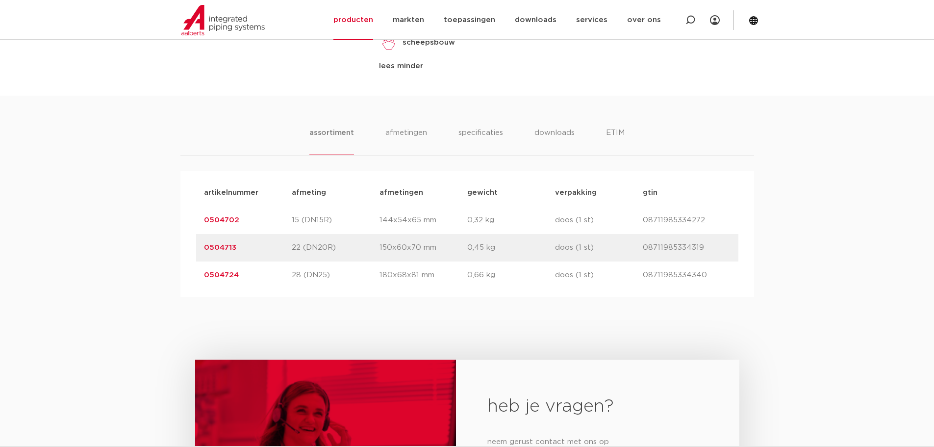
drag, startPoint x: 711, startPoint y: 280, endPoint x: 643, endPoint y: 276, distance: 68.8
click at [643, 276] on p "08711985334340" at bounding box center [687, 275] width 88 height 12
drag, startPoint x: 642, startPoint y: 244, endPoint x: 713, endPoint y: 238, distance: 71.3
click at [707, 245] on p "08711985334319" at bounding box center [687, 248] width 88 height 12
click at [714, 226] on div "artikelnummer 0504702 afmeting 15 (DN15R) afmetingen 144x54x65 mm gewicht 0,32 …" at bounding box center [467, 219] width 542 height 27
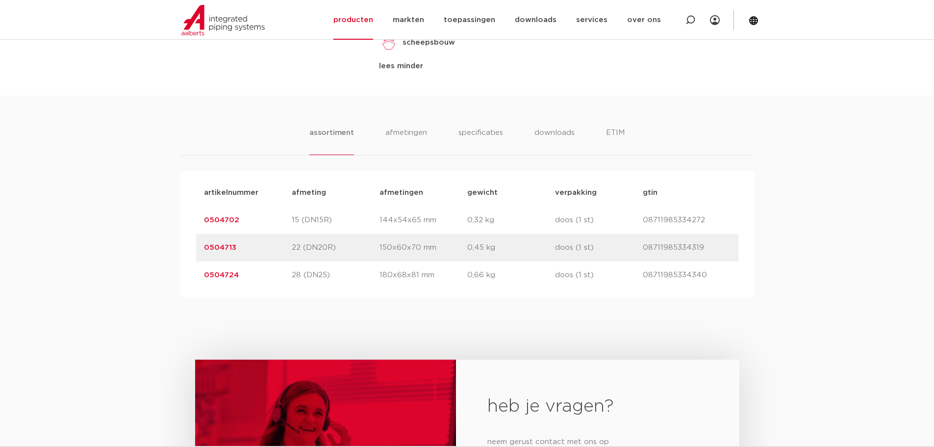
drag, startPoint x: 706, startPoint y: 223, endPoint x: 639, endPoint y: 229, distance: 67.9
click at [639, 229] on div "artikelnummer 0504702 afmeting 15 (DN15R) afmetingen 144x54x65 mm gewicht 0,32 …" at bounding box center [467, 219] width 542 height 27
drag, startPoint x: 638, startPoint y: 223, endPoint x: 703, endPoint y: 229, distance: 65.0
click at [703, 229] on div "artikelnummer 0504702 afmeting 15 (DN15R) afmetingen 144x54x65 mm gewicht 0,32 …" at bounding box center [467, 219] width 542 height 27
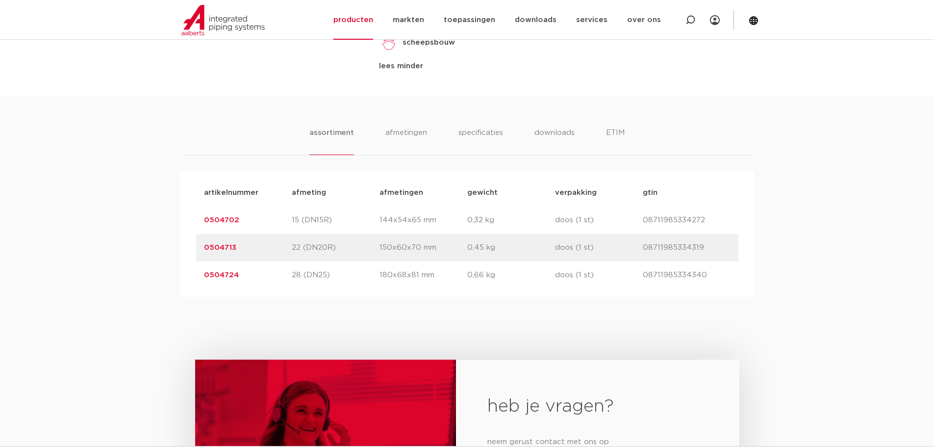
click at [703, 229] on div "artikelnummer 0504702 afmeting 15 (DN15R) afmetingen 144x54x65 mm gewicht 0,32 …" at bounding box center [467, 219] width 542 height 27
drag, startPoint x: 705, startPoint y: 245, endPoint x: 633, endPoint y: 253, distance: 72.5
click at [633, 253] on div "artikelnummer 0504713 afmeting 22 (DN20R) afmetingen 150x60x70 mm gewicht 0,45 …" at bounding box center [467, 247] width 542 height 27
click at [633, 253] on p "doos (1 st)" at bounding box center [599, 248] width 88 height 12
drag
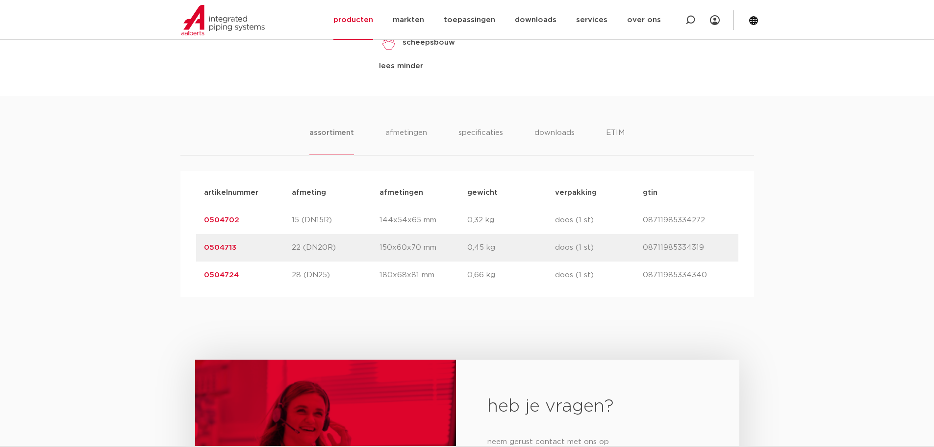
click at [710, 283] on div "artikelnummer 0504724 afmeting 28 (DN25) afmetingen 180x68x81 mm gewicht 0,66 k…" at bounding box center [467, 274] width 542 height 27
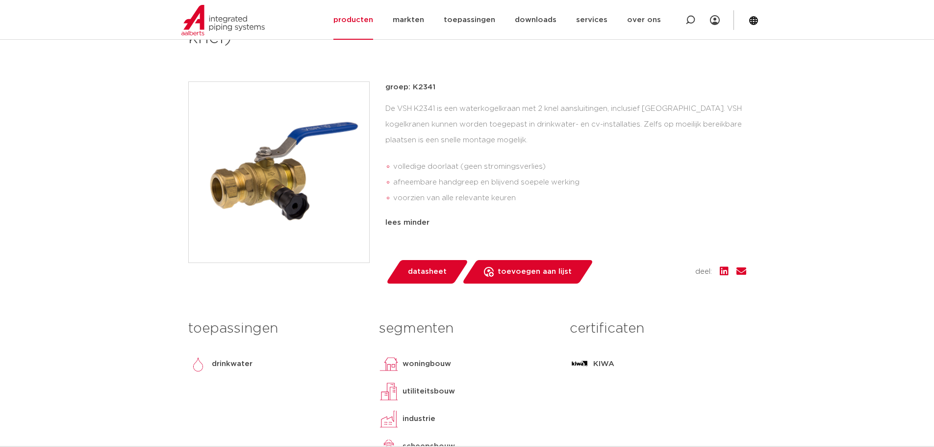
scroll to position [105, 0]
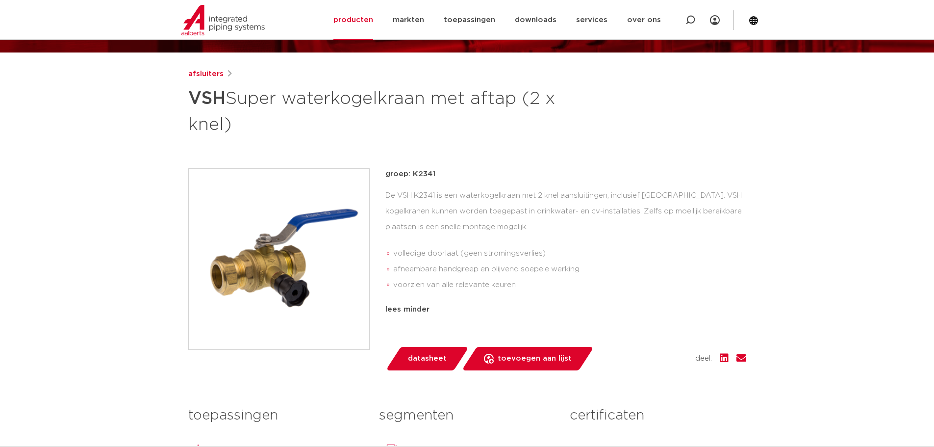
click at [646, 266] on li "afneembare handgreep en blijvend soepele werking" at bounding box center [569, 269] width 353 height 16
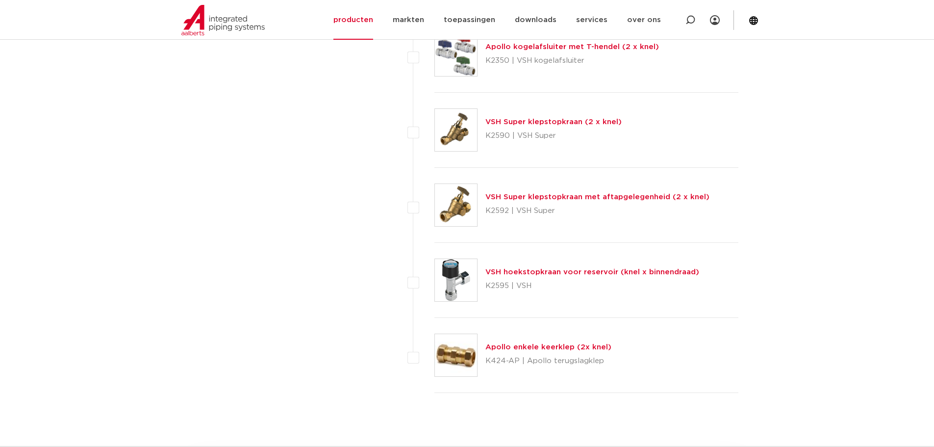
scroll to position [1471, 0]
click at [628, 199] on link "VSH Super klepstopkraan met aftapgelegenheid (2 x knel)" at bounding box center [597, 195] width 224 height 7
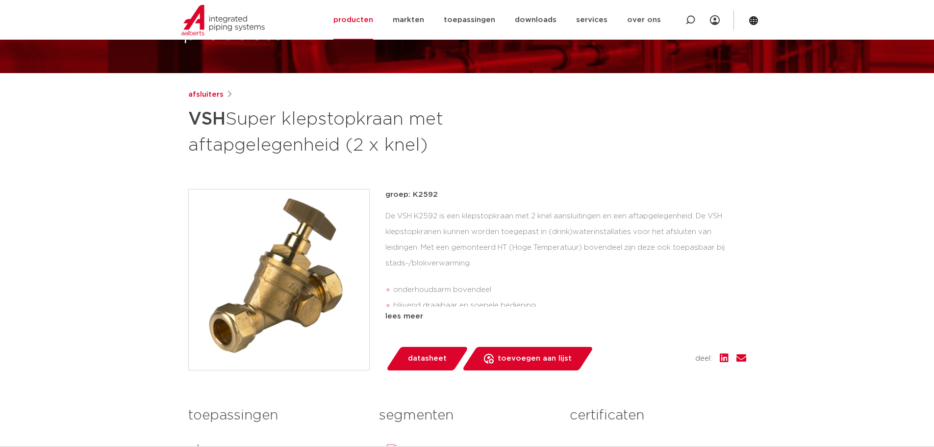
scroll to position [98, 0]
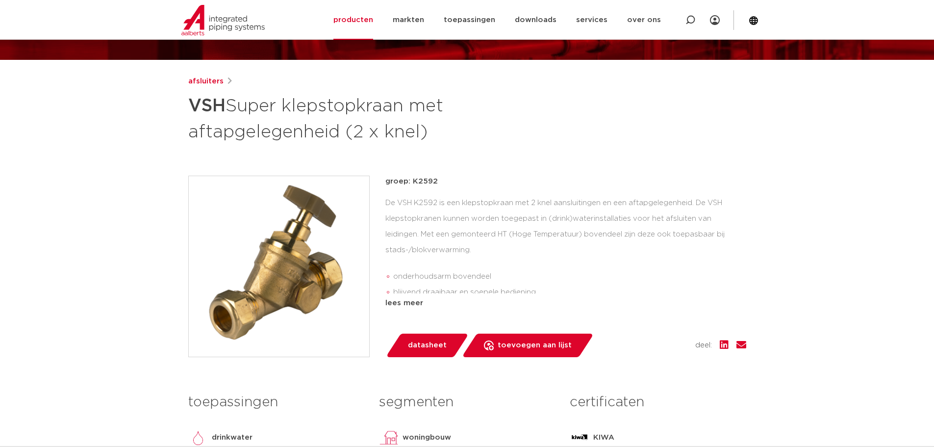
click at [378, 306] on div "groep: K2592 De VSH K2592 is een klepstopkraan met 2 knel aansluitingen en een …" at bounding box center [467, 265] width 558 height 181
click at [385, 306] on div "lees meer" at bounding box center [565, 303] width 361 height 12
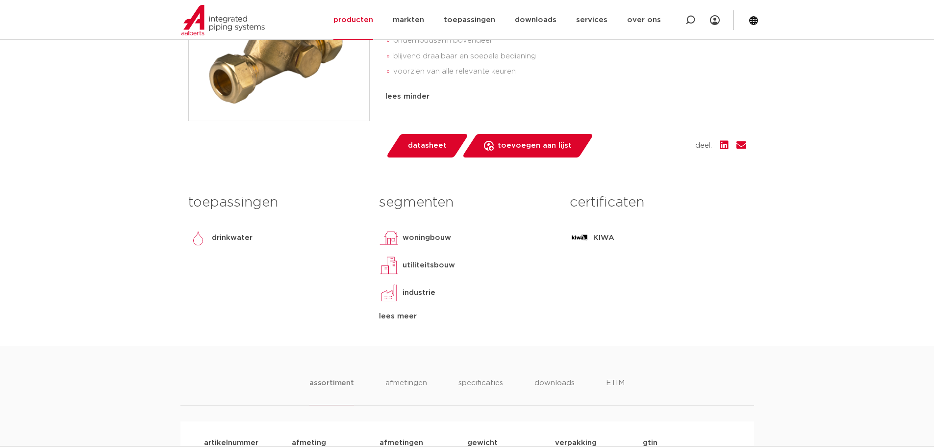
scroll to position [343, 0]
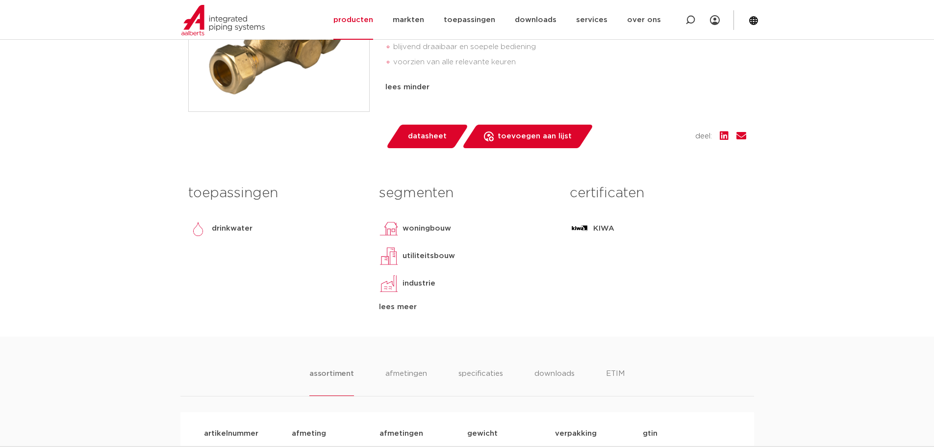
click at [756, 283] on body "Zoeken NIEUW: myIPS is beschikbaar meer info sluiten producten markten toepassi…" at bounding box center [467, 406] width 934 height 1499
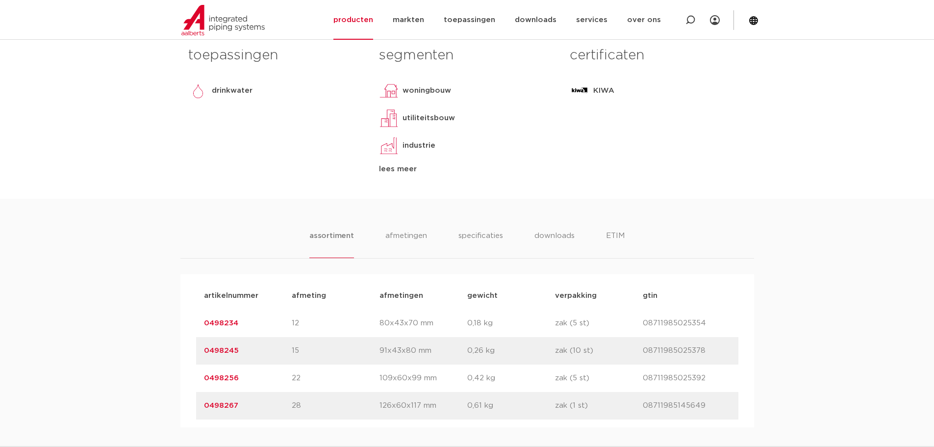
scroll to position [539, 0]
